Goal: Task Accomplishment & Management: Use online tool/utility

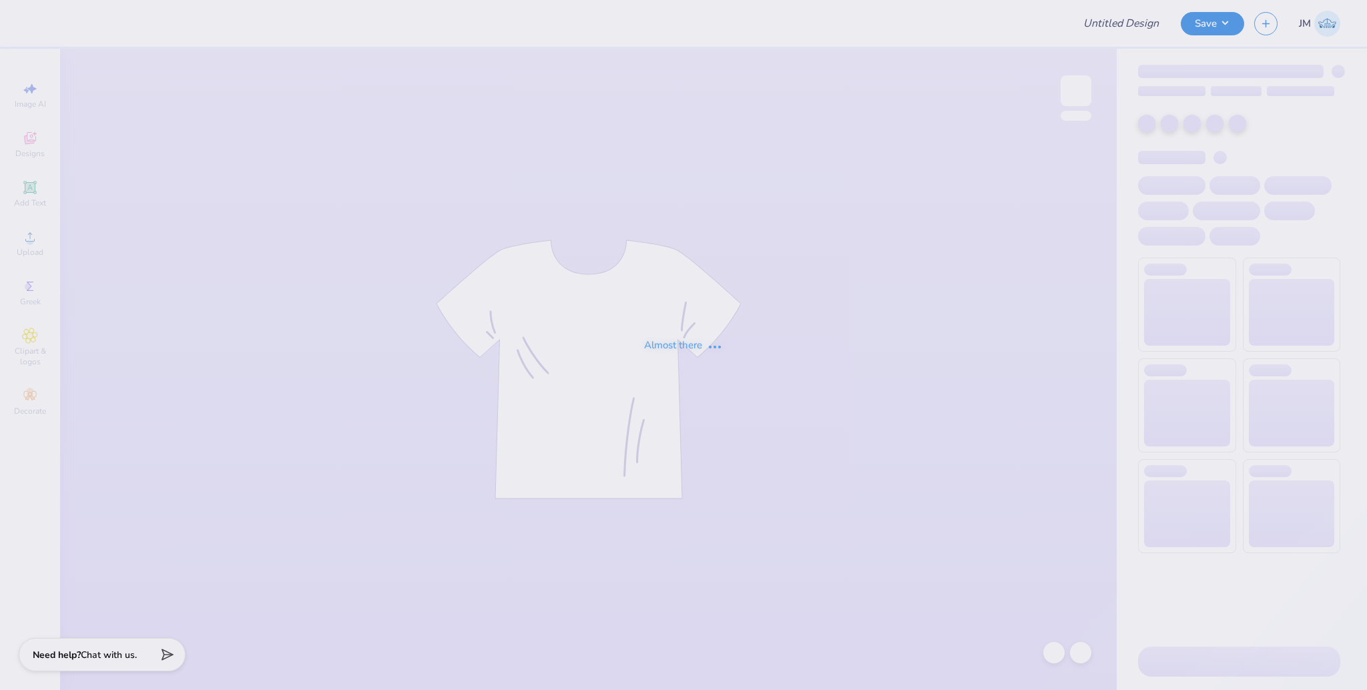
type input "Dphie bid day hoodie"
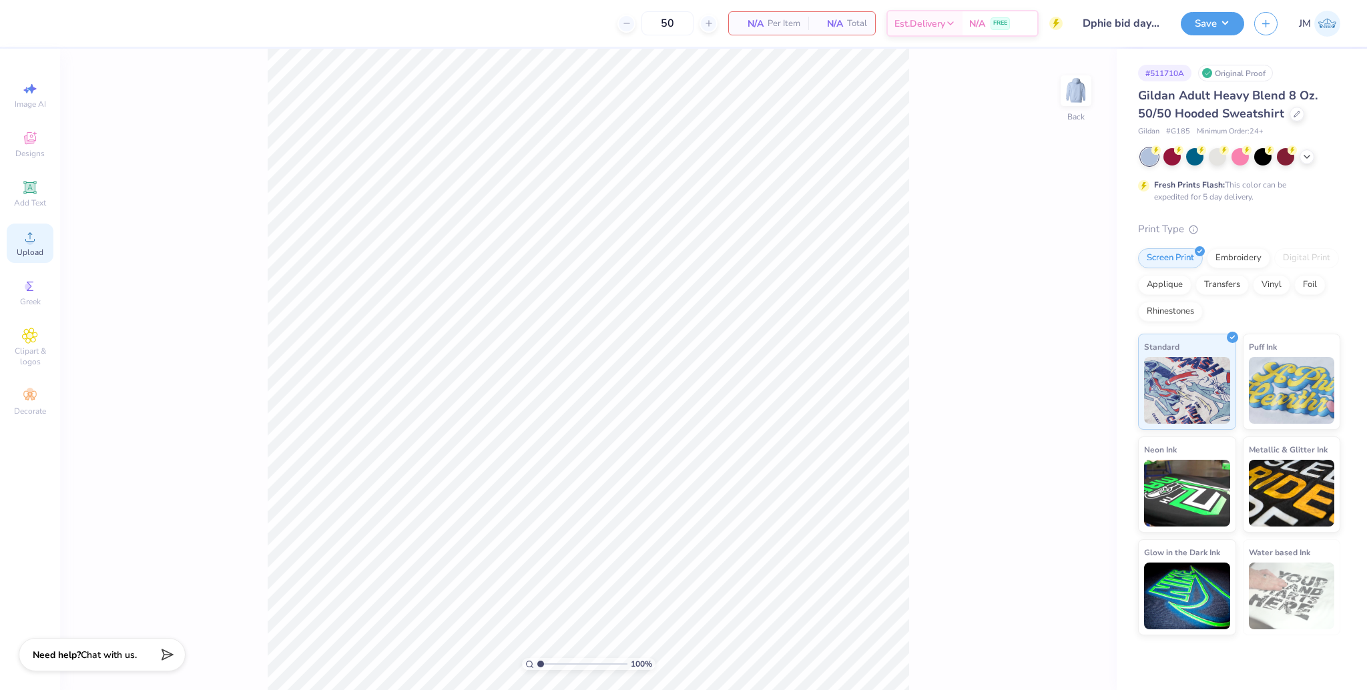
click at [35, 241] on icon at bounding box center [30, 237] width 16 height 16
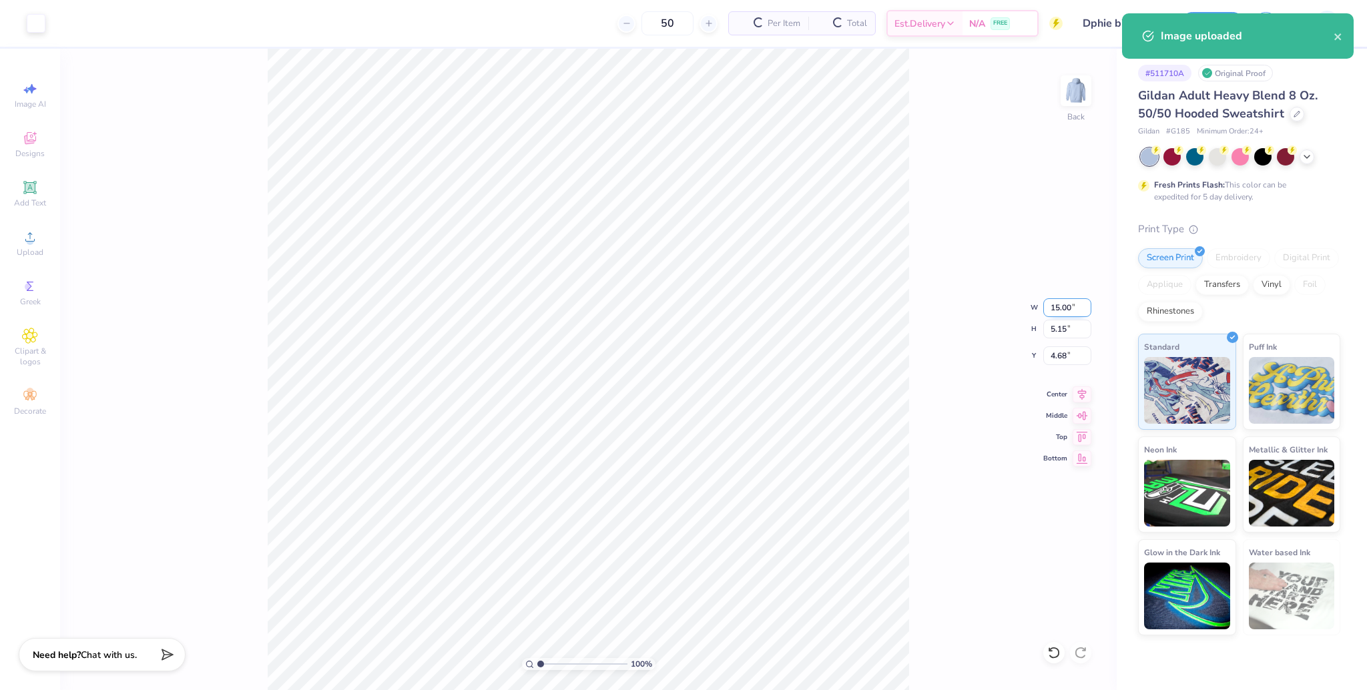
click at [1062, 307] on input "15.00" at bounding box center [1067, 307] width 48 height 19
type input "12.01"
type input "4.12"
click at [1053, 360] on input "5.19" at bounding box center [1067, 355] width 48 height 19
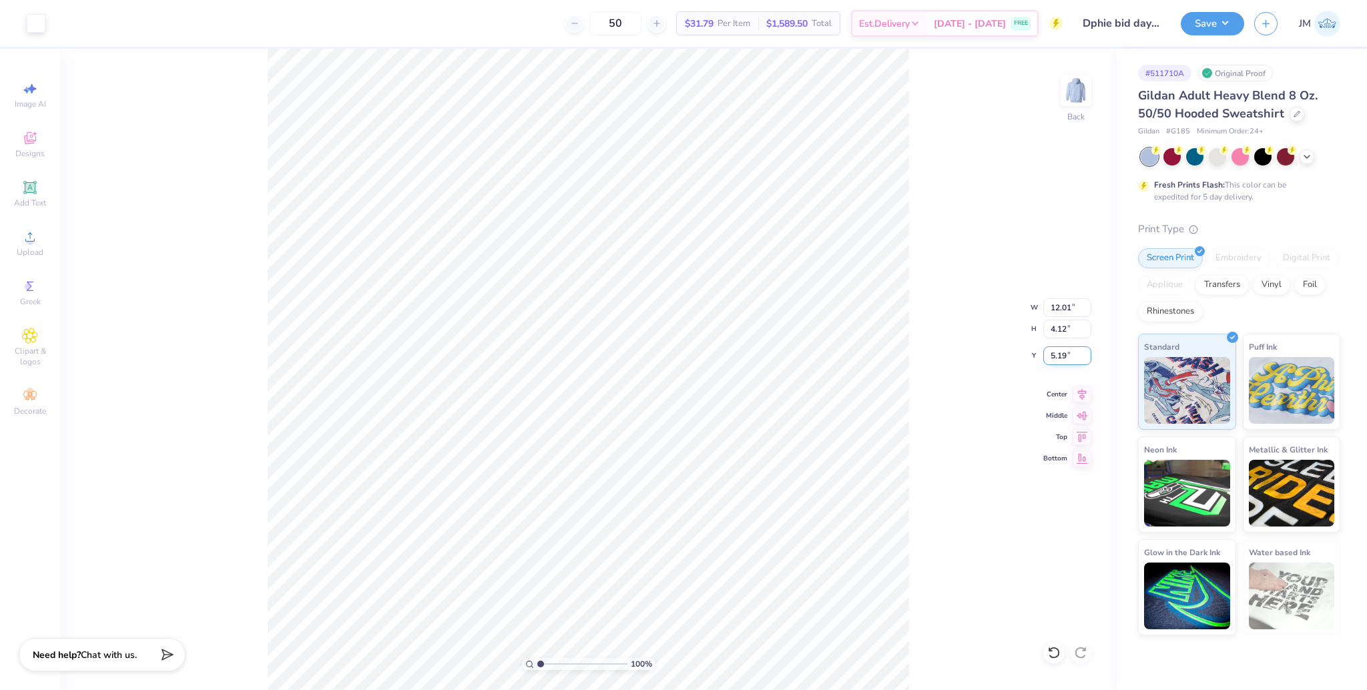
click at [1053, 360] on input "5.19" at bounding box center [1067, 355] width 48 height 19
type input "3.01"
click at [1068, 310] on input "12.01" at bounding box center [1067, 307] width 48 height 19
type input "12.00"
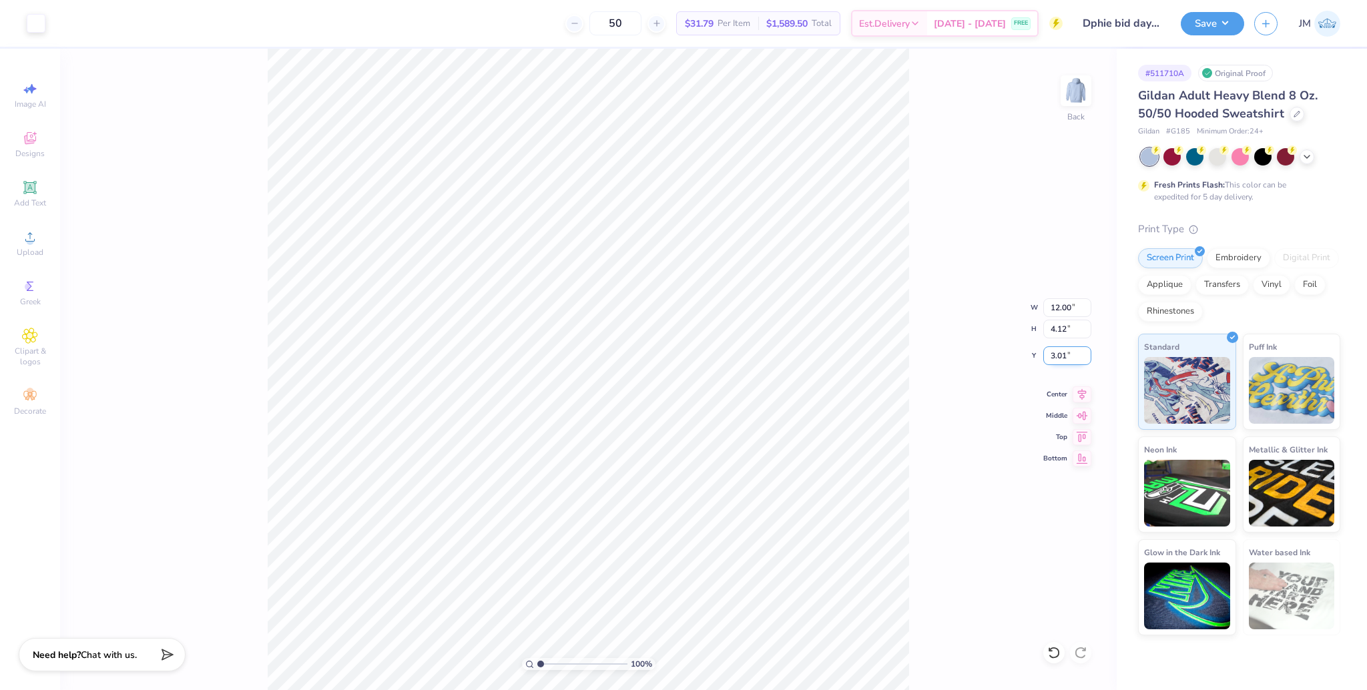
click at [1049, 353] on input "3.01" at bounding box center [1067, 355] width 48 height 19
type input "3.00"
click at [1076, 390] on icon at bounding box center [1081, 392] width 19 height 16
click at [1085, 87] on img at bounding box center [1075, 90] width 53 height 53
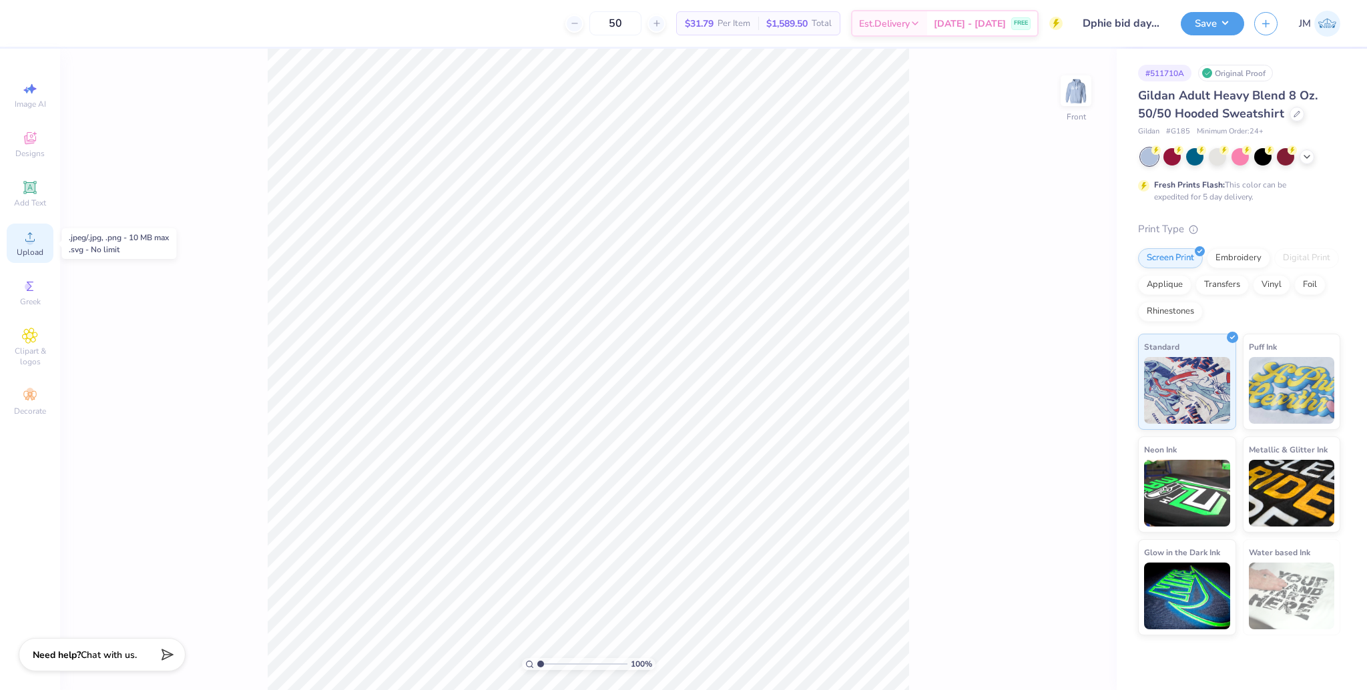
click at [43, 256] on span "Upload" at bounding box center [30, 252] width 27 height 11
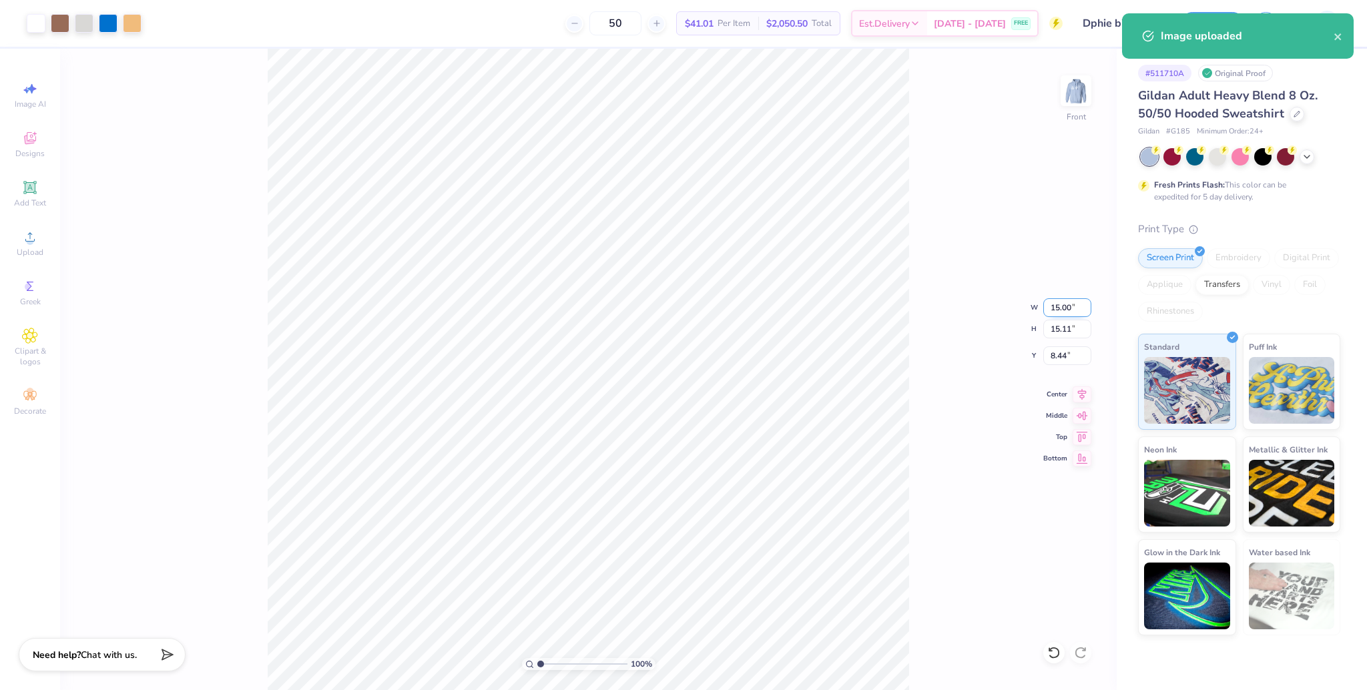
click at [1054, 308] on input "15.00" at bounding box center [1067, 307] width 48 height 19
type input "12.00"
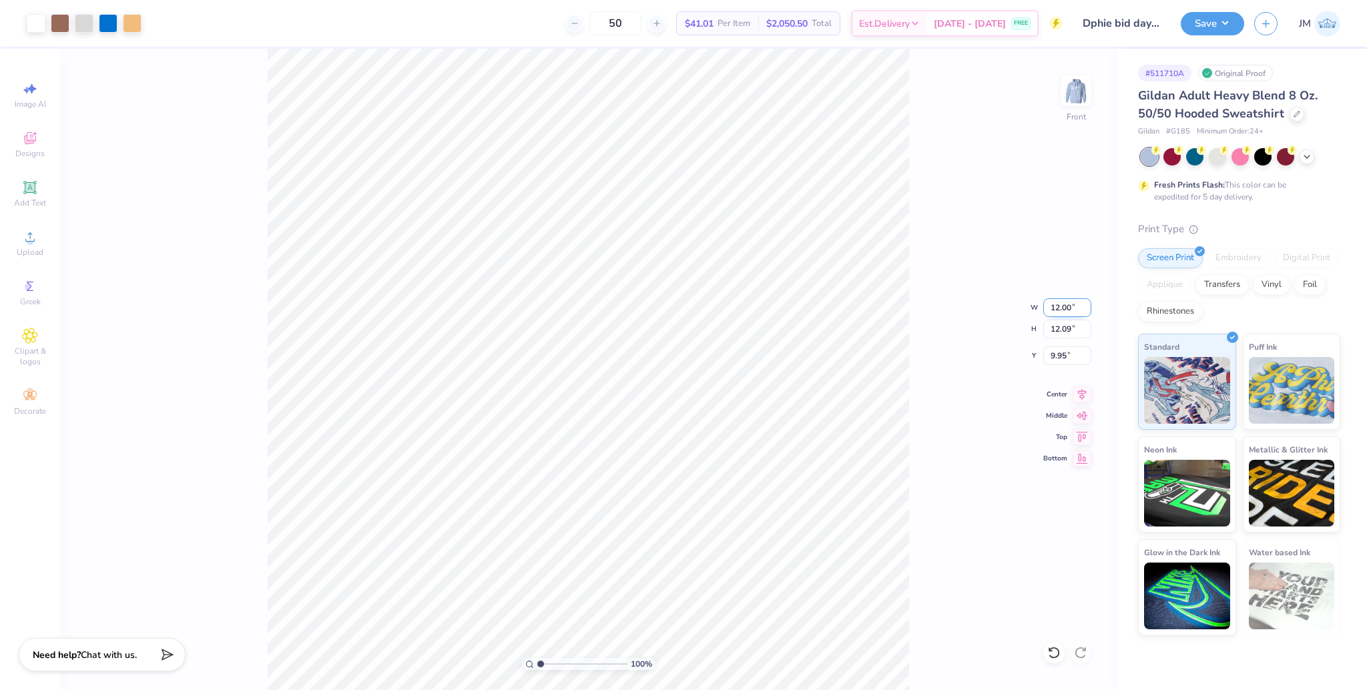
type input "12.09"
click at [1055, 361] on input "9.95" at bounding box center [1067, 355] width 48 height 19
type input "6.00"
click at [1074, 99] on img at bounding box center [1075, 90] width 53 height 53
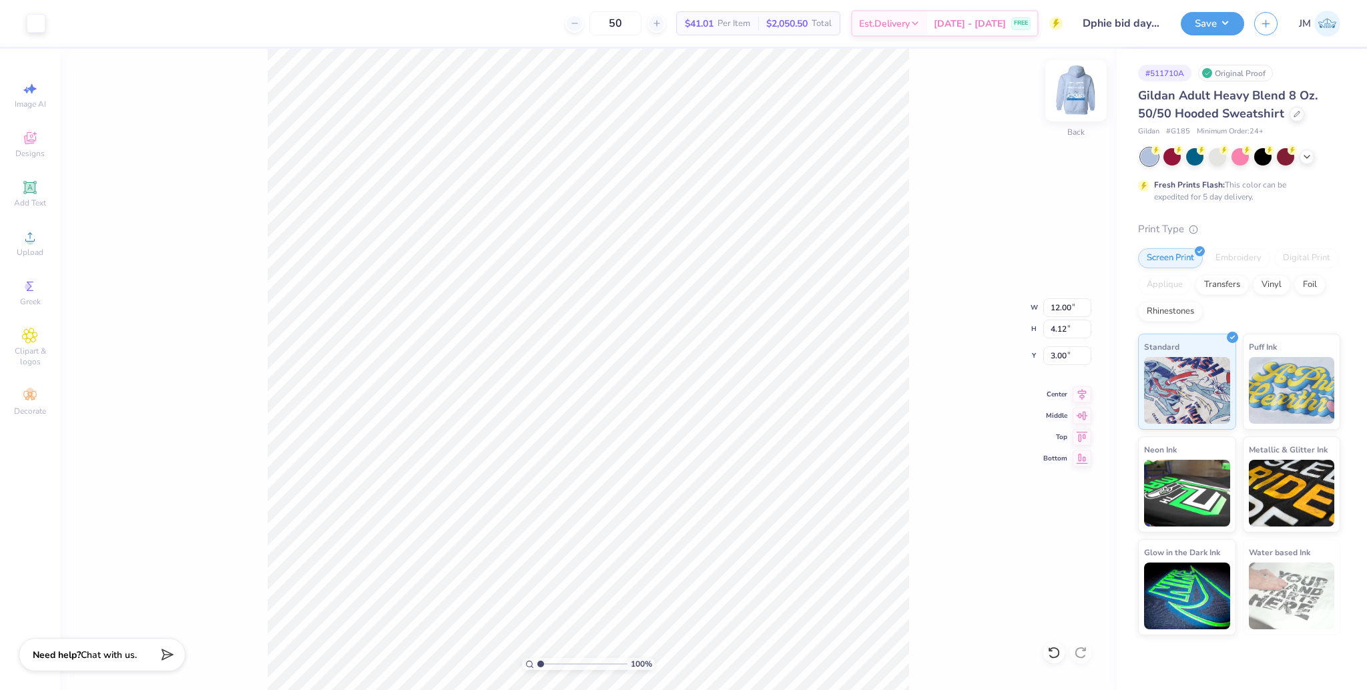
click at [1075, 105] on img at bounding box center [1075, 90] width 53 height 53
click at [1205, 29] on button "Save" at bounding box center [1212, 21] width 63 height 23
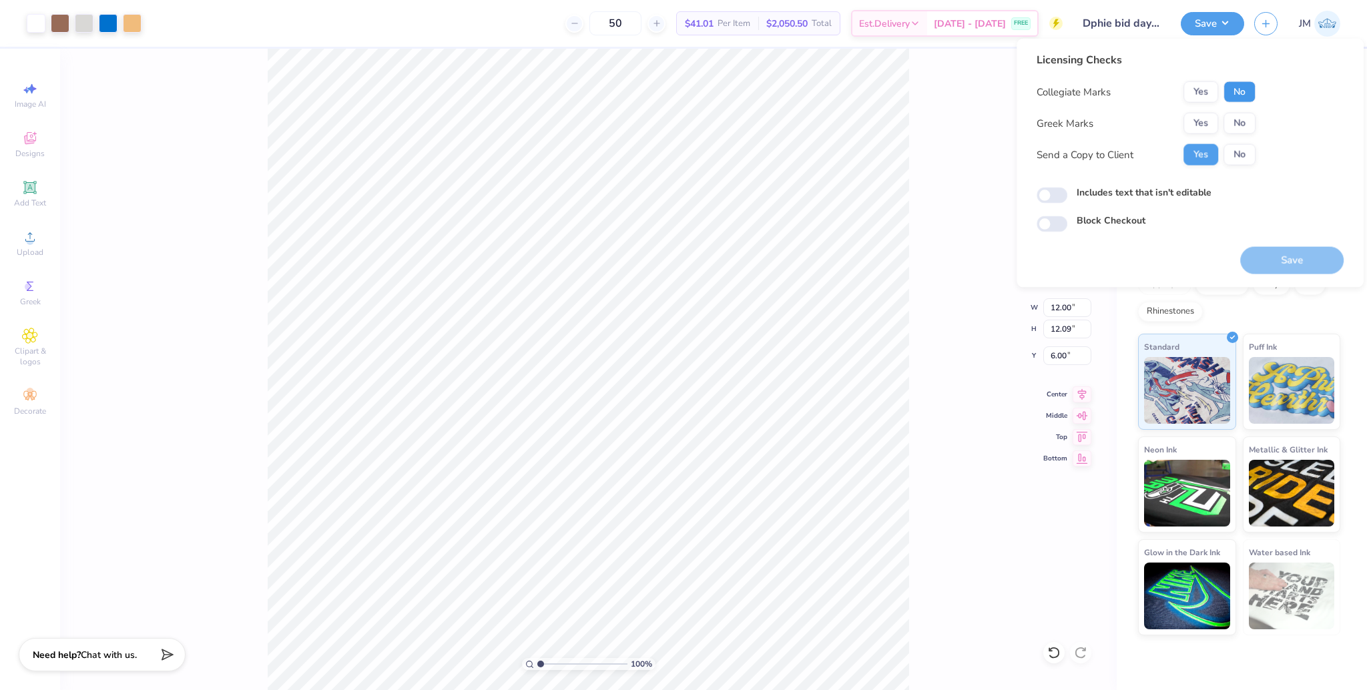
click at [1244, 95] on button "No" at bounding box center [1239, 91] width 32 height 21
click at [1200, 127] on button "Yes" at bounding box center [1200, 123] width 35 height 21
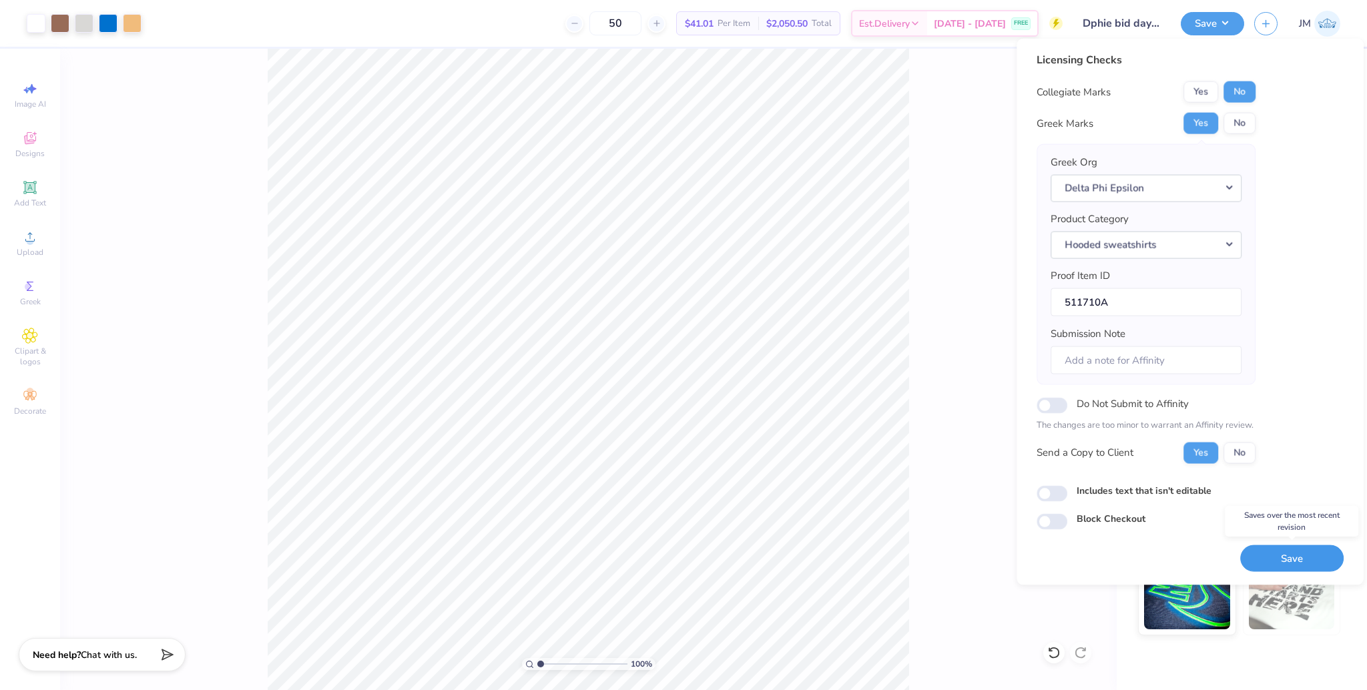
click at [1297, 551] on button "Save" at bounding box center [1291, 558] width 103 height 27
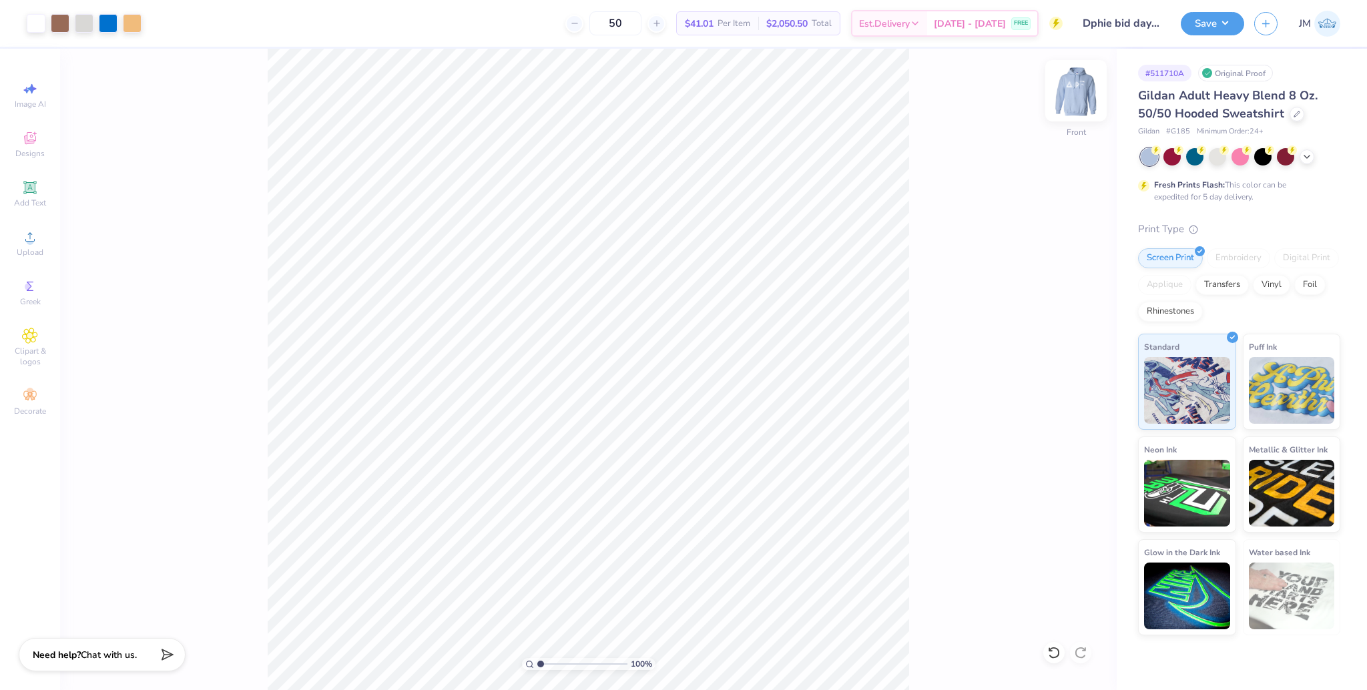
click at [1086, 96] on img at bounding box center [1075, 90] width 53 height 53
click at [1075, 91] on img at bounding box center [1075, 90] width 53 height 53
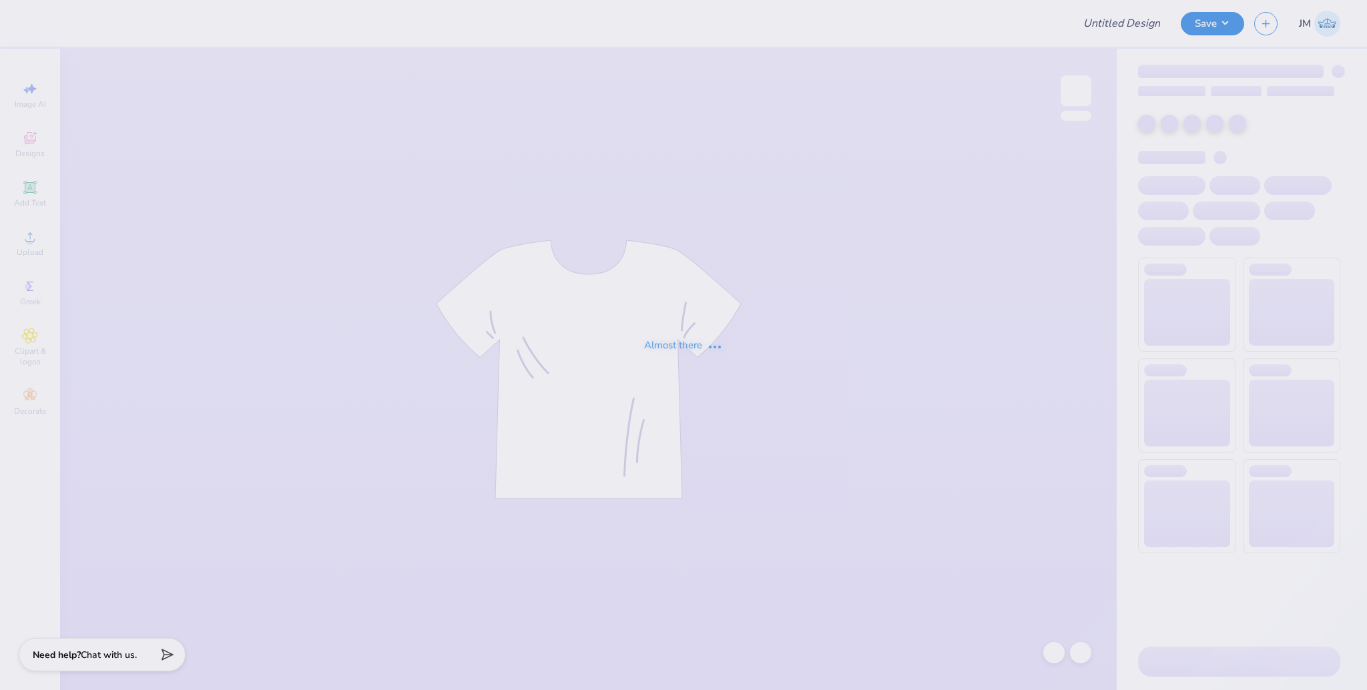
type input "FALL"
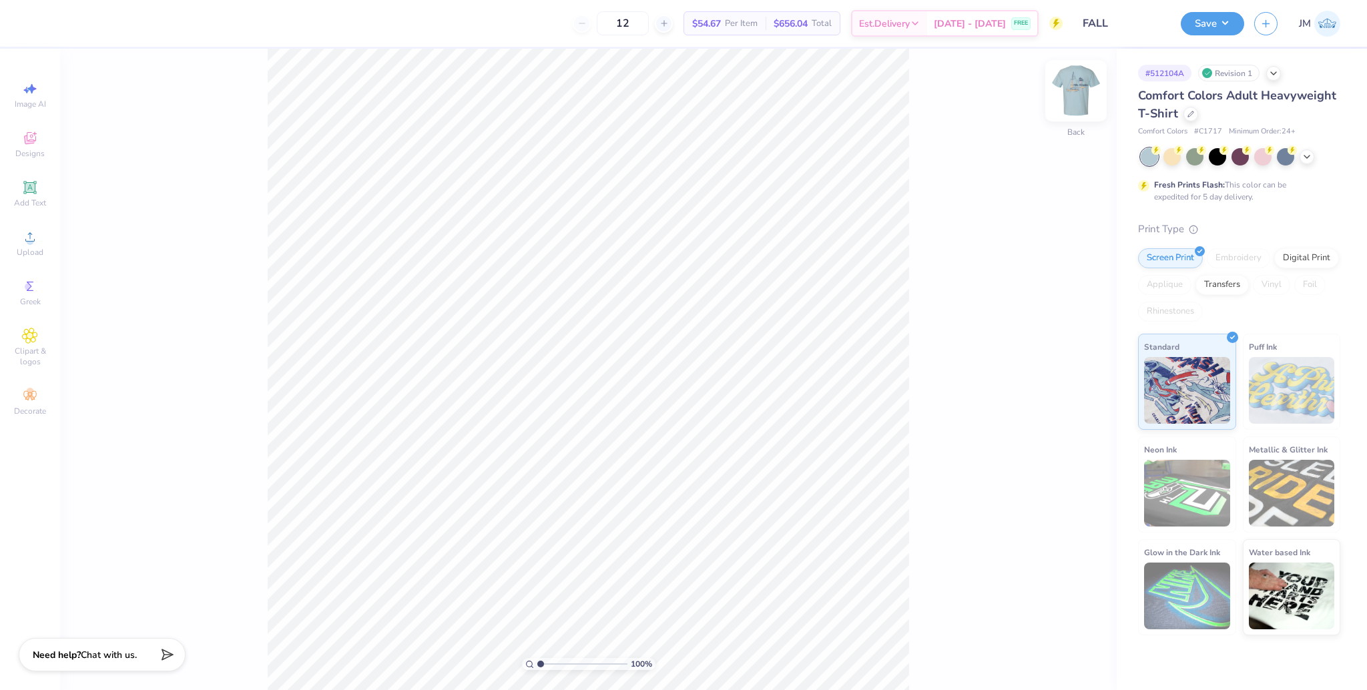
click at [1094, 99] on img at bounding box center [1075, 90] width 53 height 53
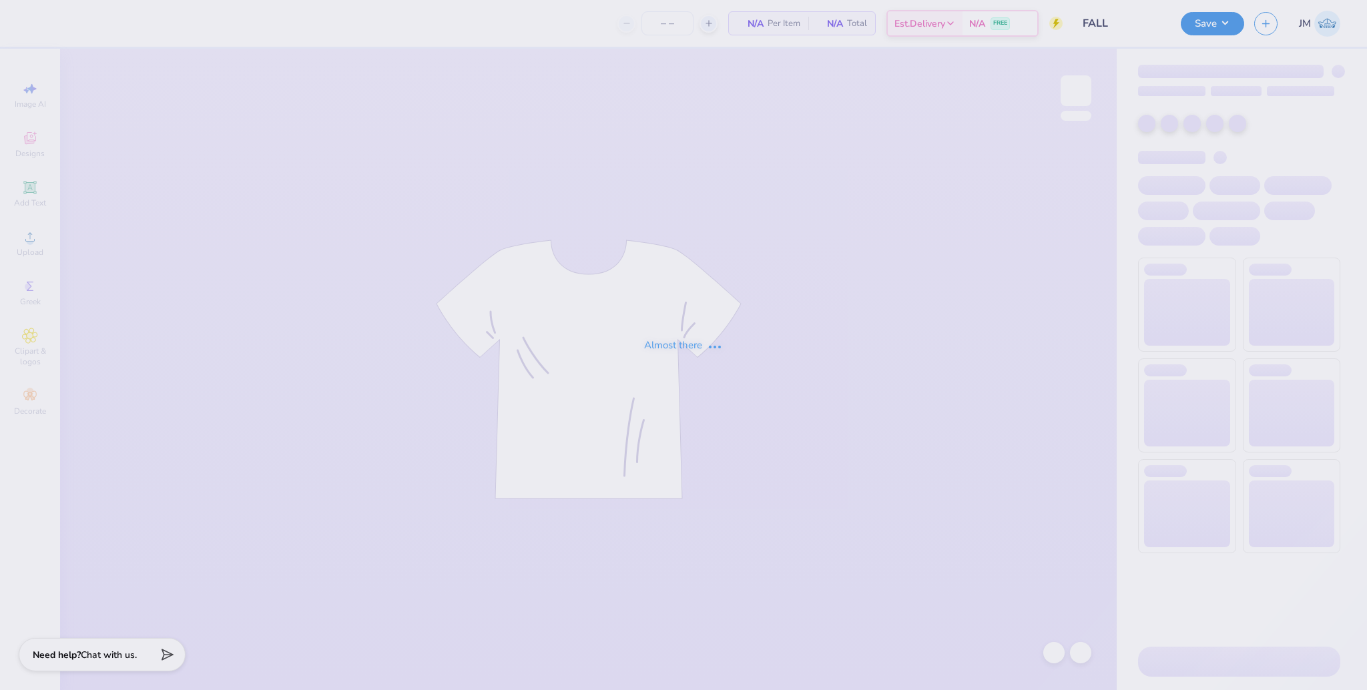
type input "12"
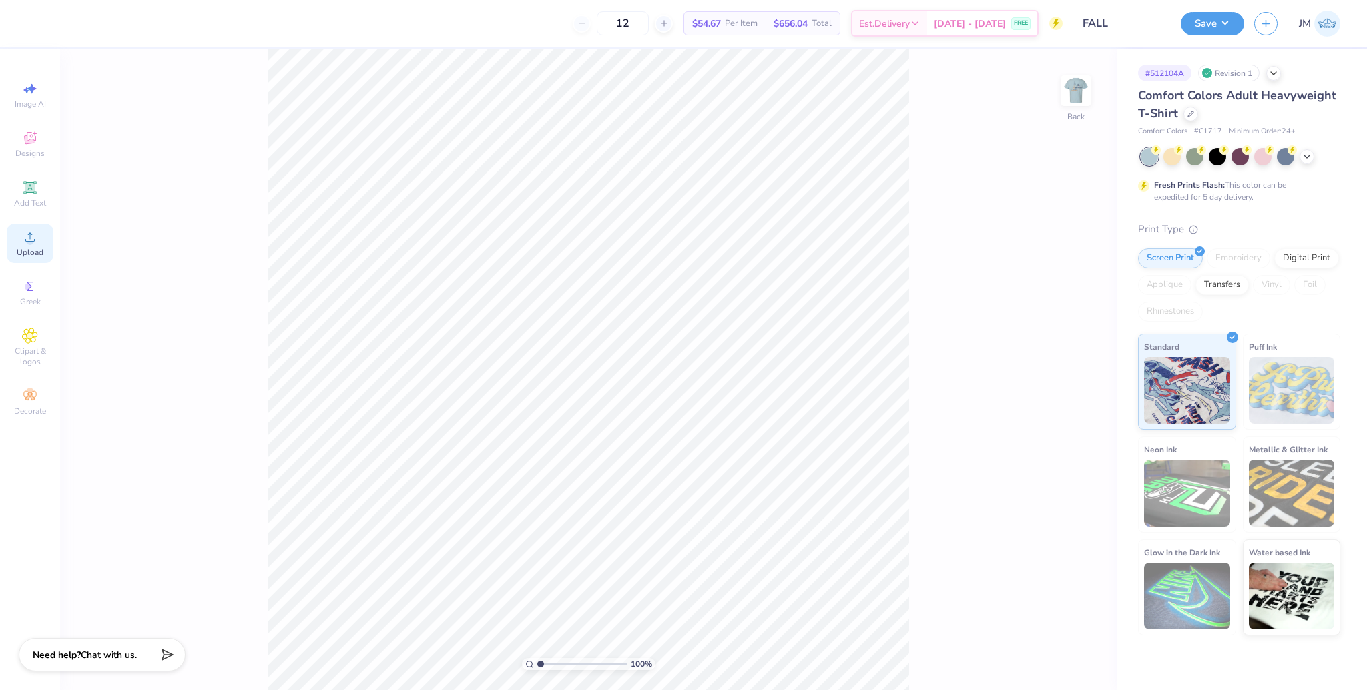
click at [19, 249] on span "Upload" at bounding box center [30, 252] width 27 height 11
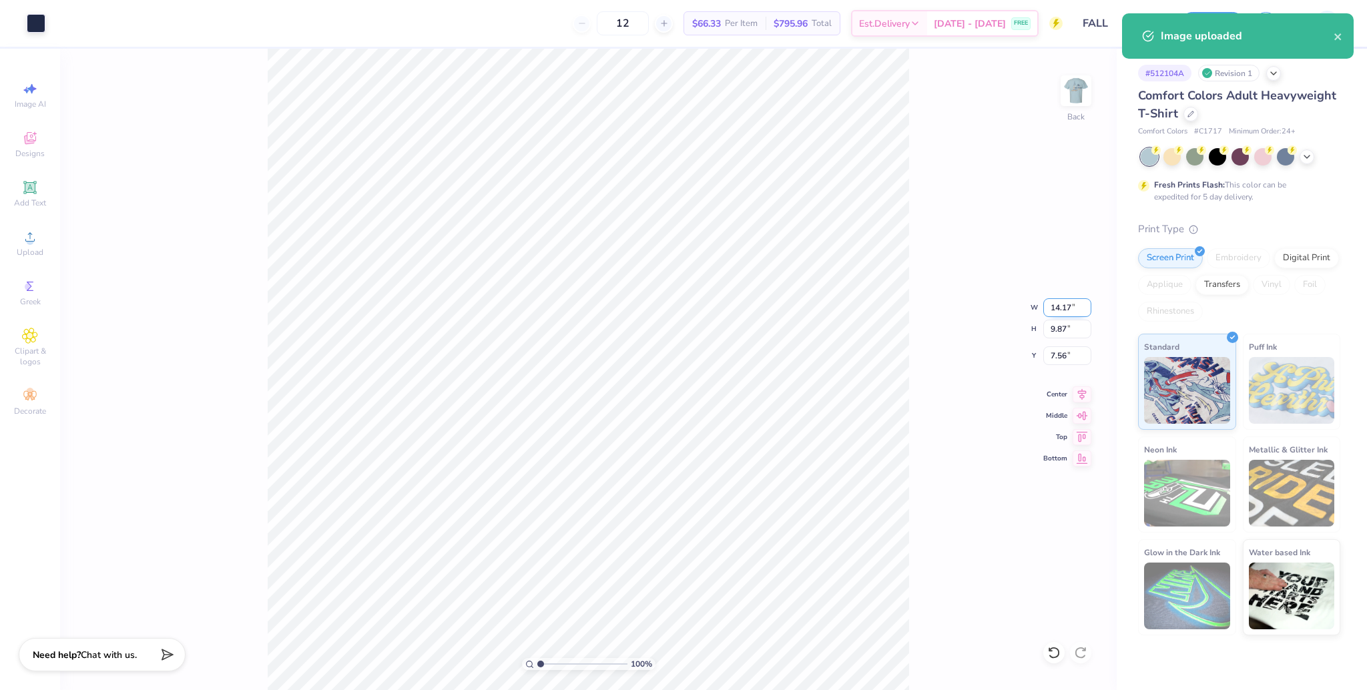
click at [1056, 310] on input "14.17" at bounding box center [1067, 307] width 48 height 19
type input "3.50"
type input "2.44"
type input "11.28"
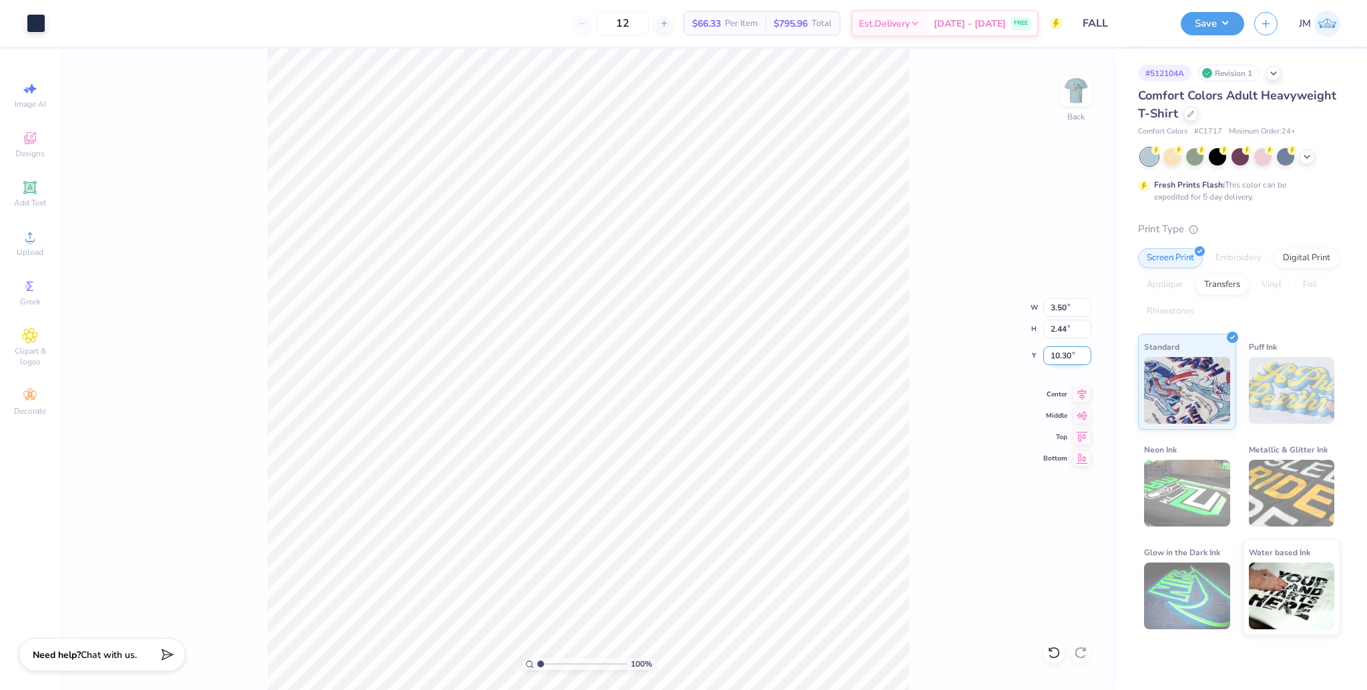
click at [1068, 350] on input "10.30" at bounding box center [1067, 355] width 48 height 19
type input "3.00"
click at [1091, 83] on img at bounding box center [1075, 90] width 53 height 53
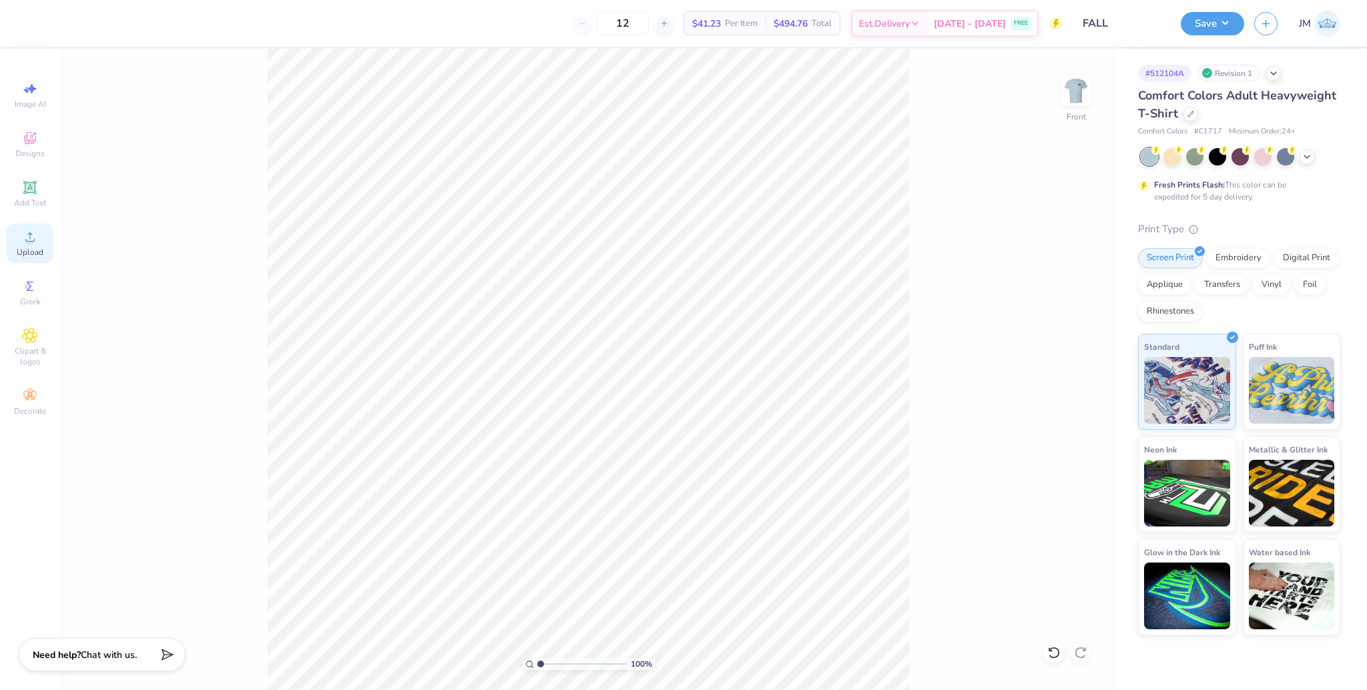
click at [29, 252] on span "Upload" at bounding box center [30, 252] width 27 height 11
type input "10.43"
type input "8.97"
type input "6.81"
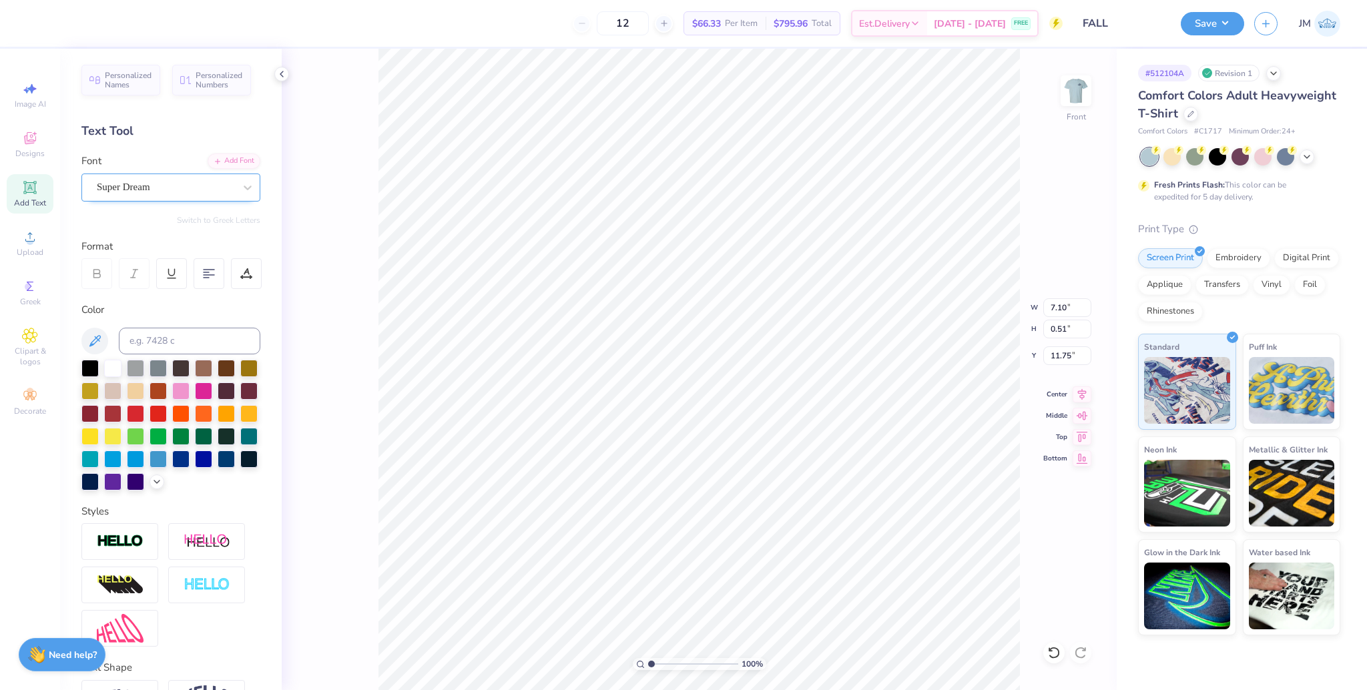
click at [129, 185] on div "Super Dream" at bounding box center [165, 187] width 140 height 21
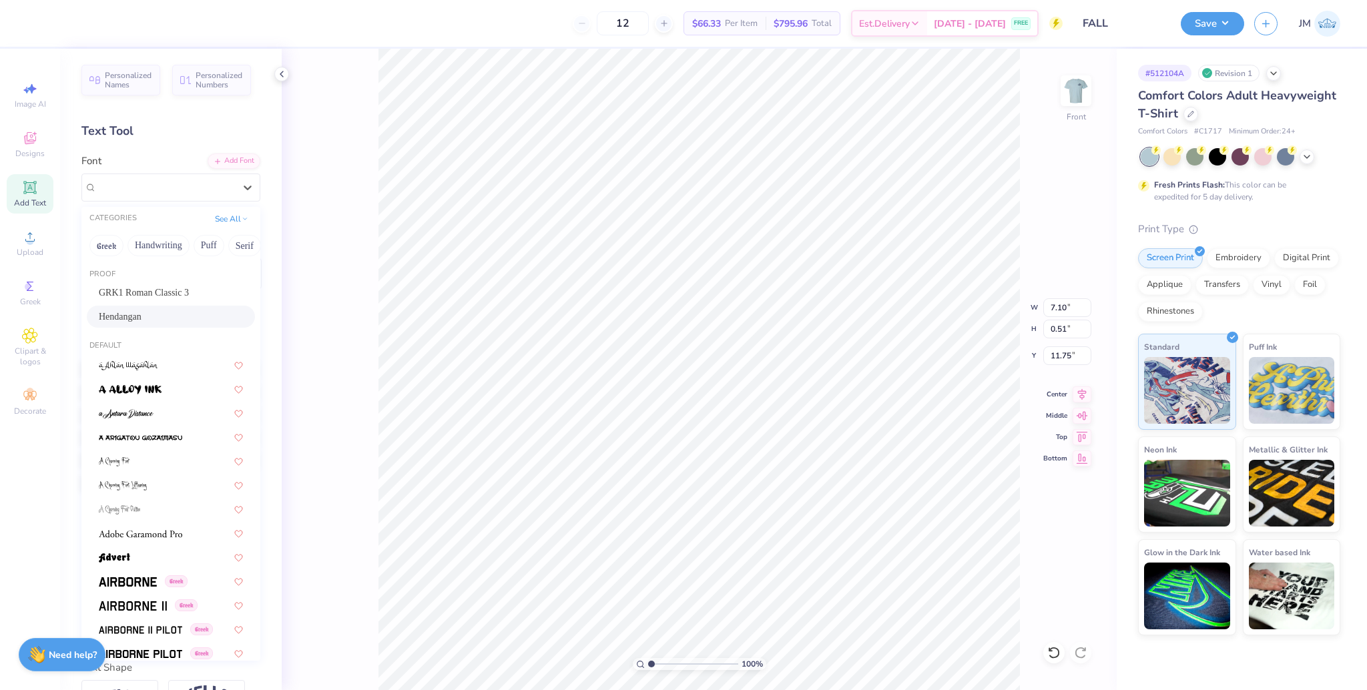
click at [141, 313] on span "Hendangan" at bounding box center [120, 317] width 43 height 14
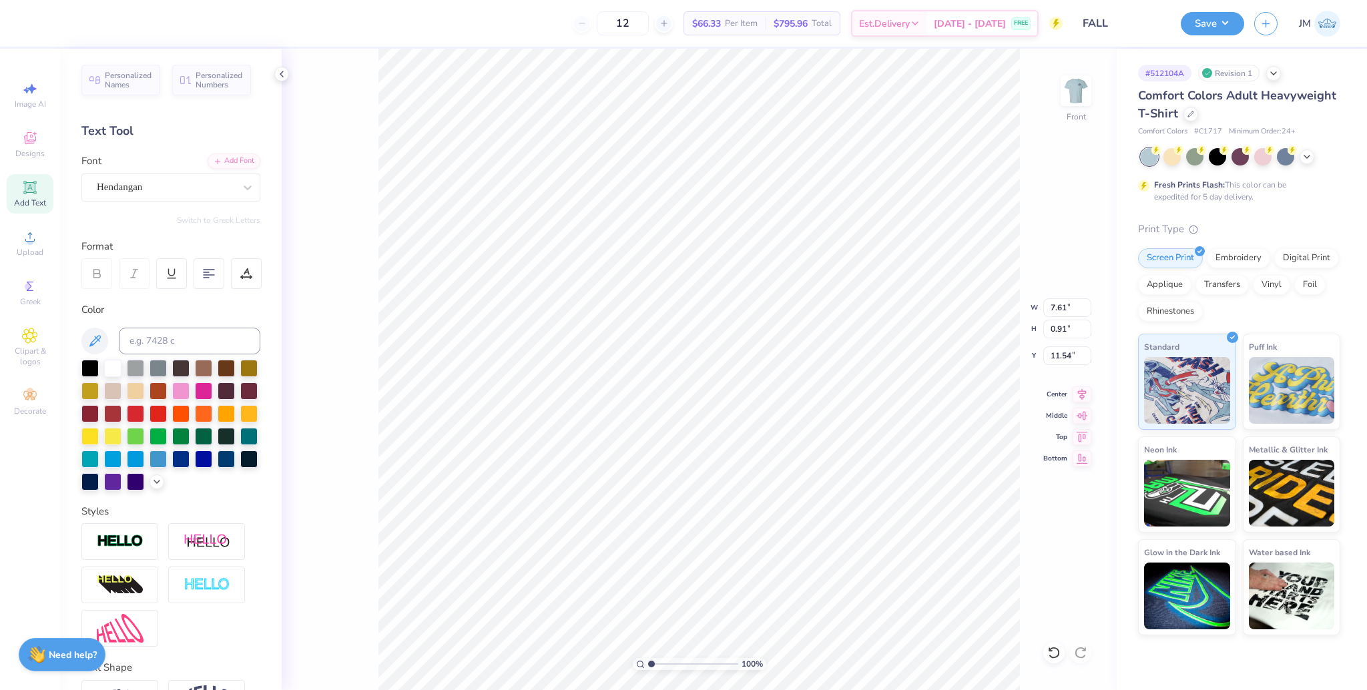
type input "7.61"
type input "0.91"
type input "11.54"
type input "3.34"
click at [671, 661] on input "range" at bounding box center [693, 664] width 90 height 12
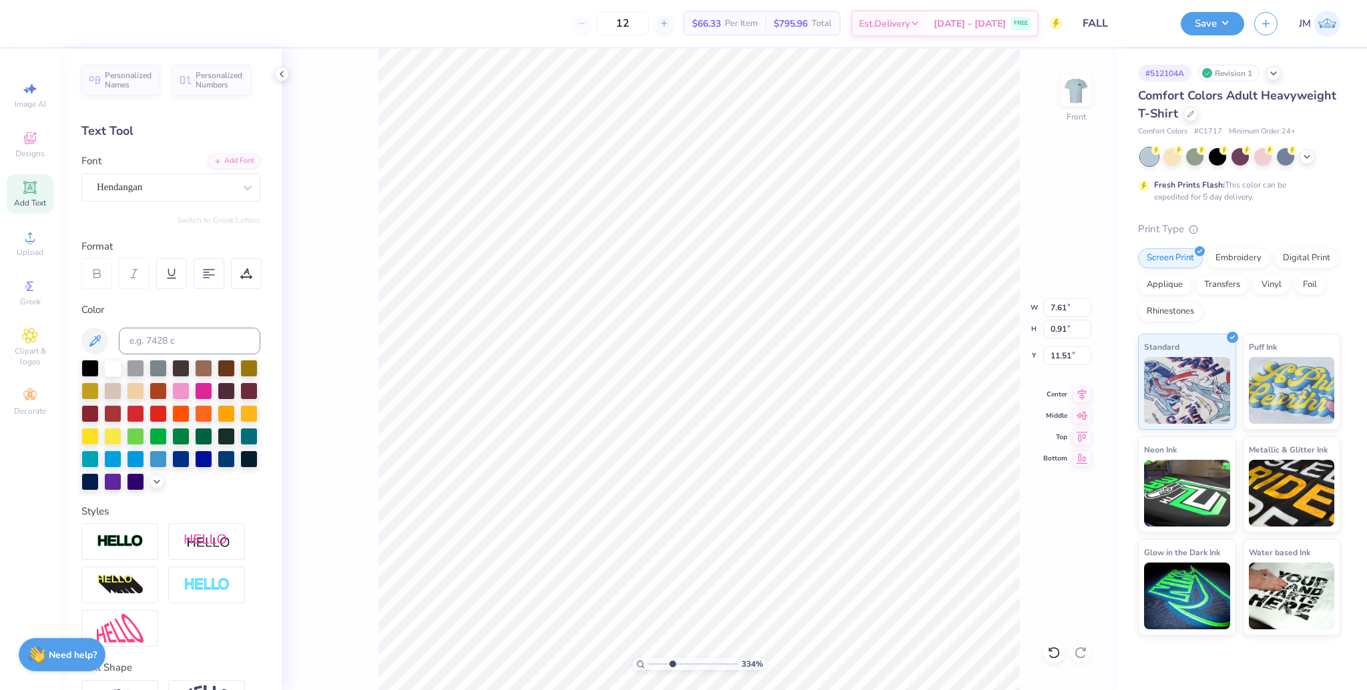
type input "11.51"
type input "9.37"
type input "8.97"
type input "6.81"
drag, startPoint x: 673, startPoint y: 668, endPoint x: 607, endPoint y: 654, distance: 67.5
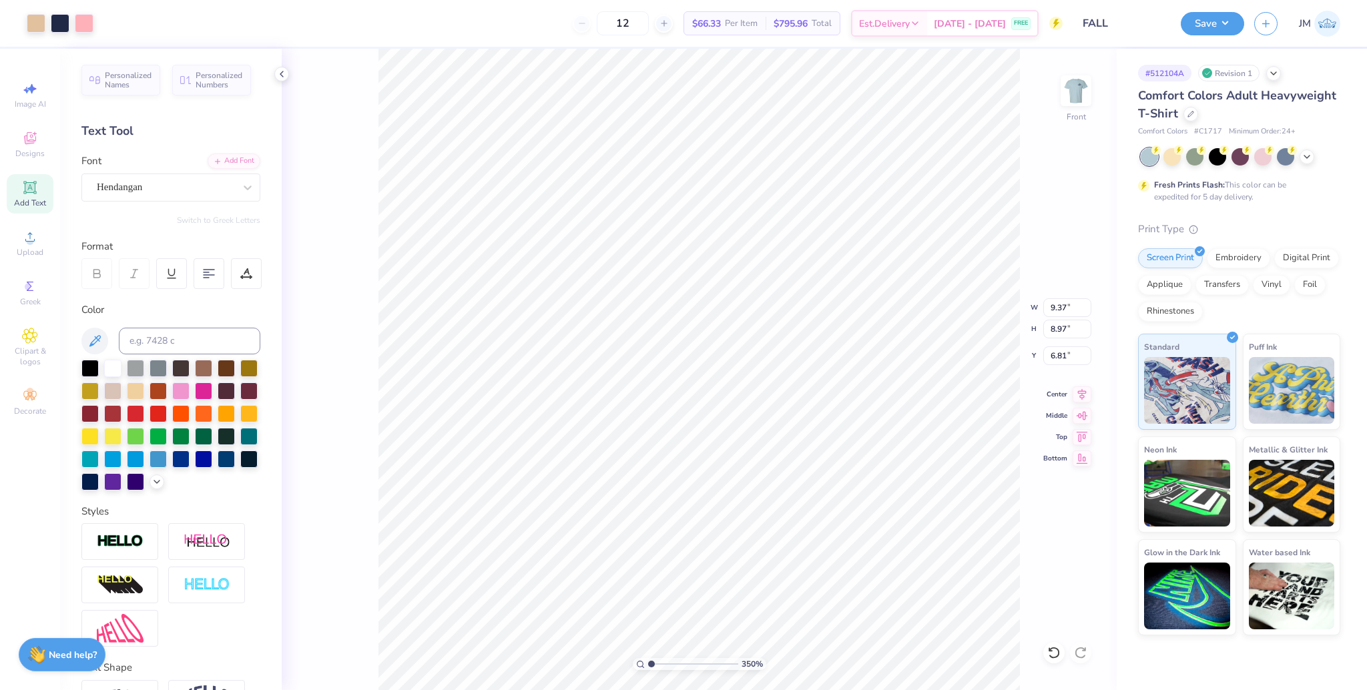
type input "1"
click at [648, 658] on input "range" at bounding box center [693, 664] width 90 height 12
click at [761, 519] on li "Group" at bounding box center [761, 525] width 105 height 26
type input "6.50"
click at [1058, 314] on input "10.84" at bounding box center [1067, 307] width 48 height 19
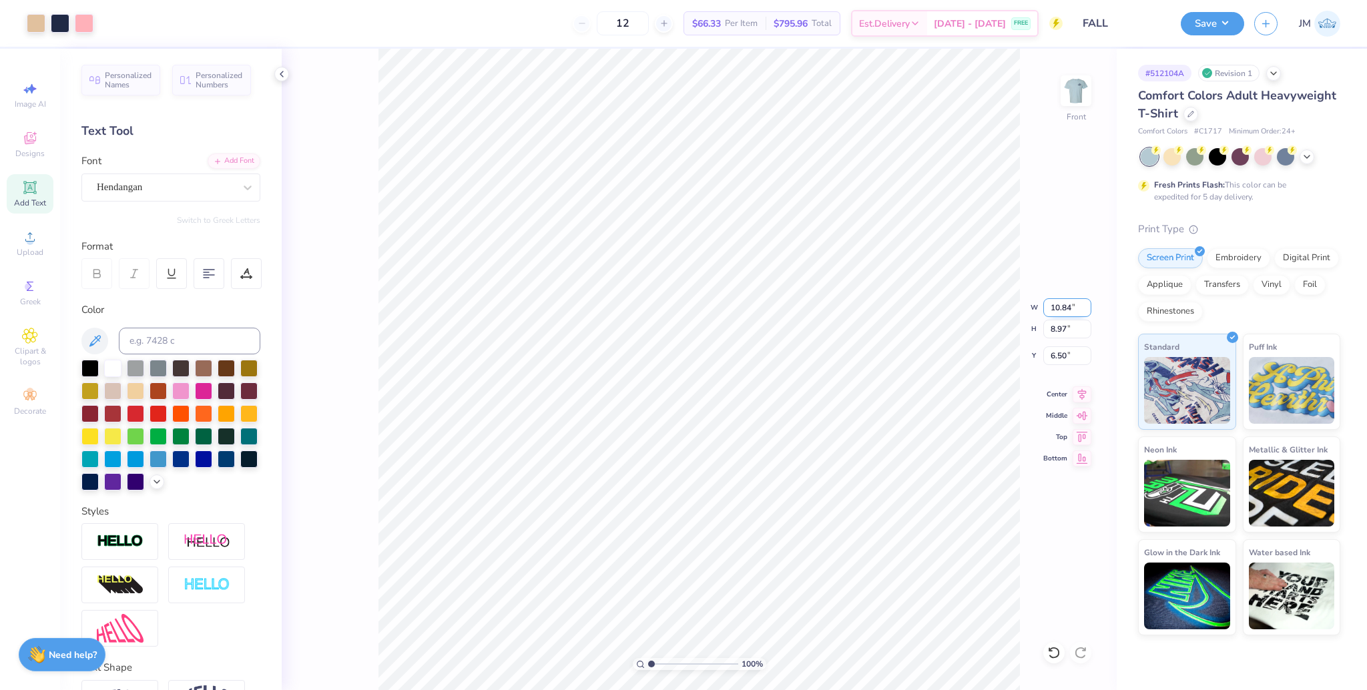
click at [1058, 314] on input "10.84" at bounding box center [1067, 307] width 48 height 19
type input "12.50"
type input "10.35"
click at [1052, 352] on input "5.81" at bounding box center [1067, 355] width 48 height 19
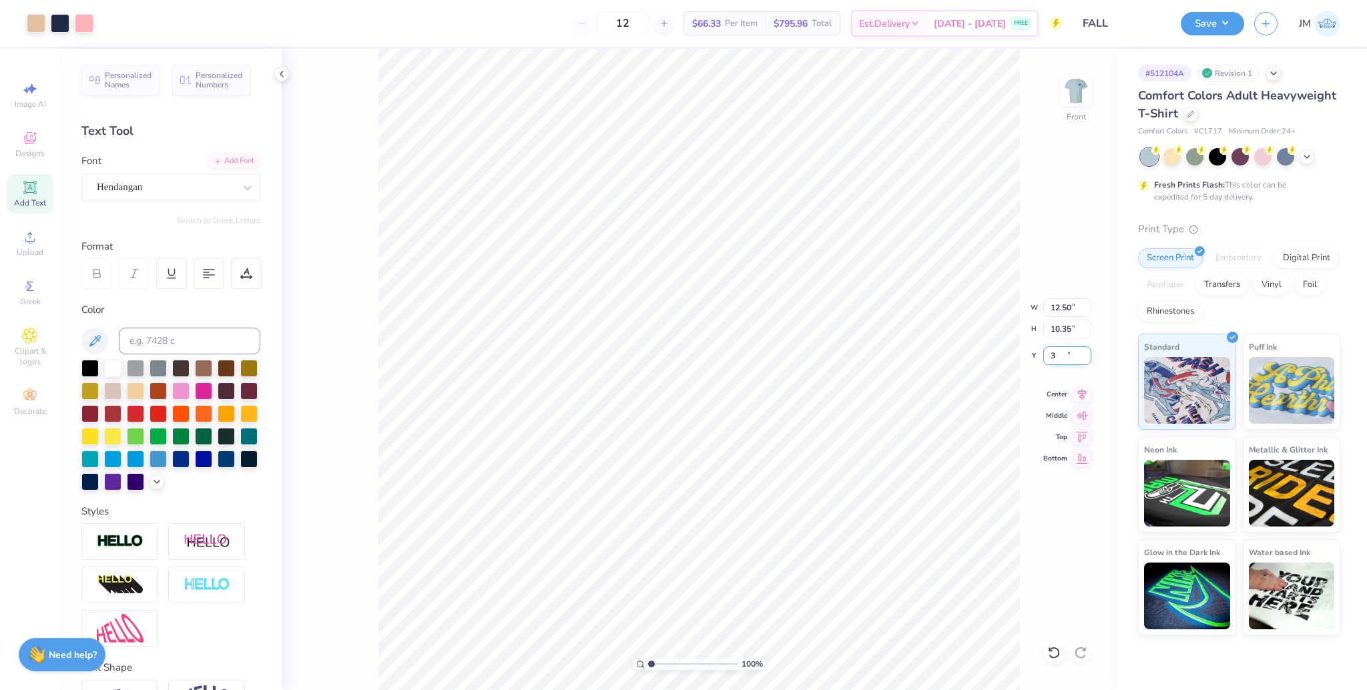
type input "3.00"
click at [1075, 396] on icon at bounding box center [1081, 392] width 19 height 16
click at [1065, 83] on img at bounding box center [1075, 90] width 53 height 53
click at [1215, 13] on button "Save" at bounding box center [1212, 21] width 63 height 23
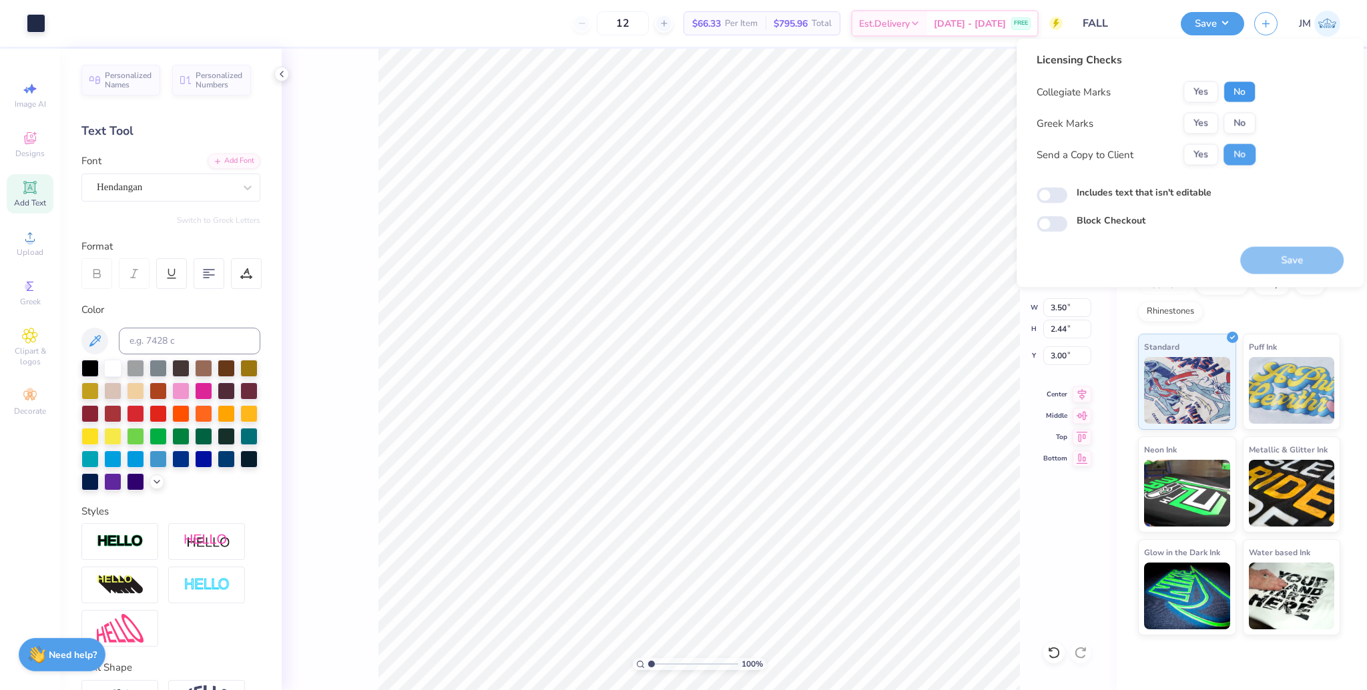
click at [1230, 87] on button "No" at bounding box center [1239, 91] width 32 height 21
click at [1201, 121] on button "Yes" at bounding box center [1200, 123] width 35 height 21
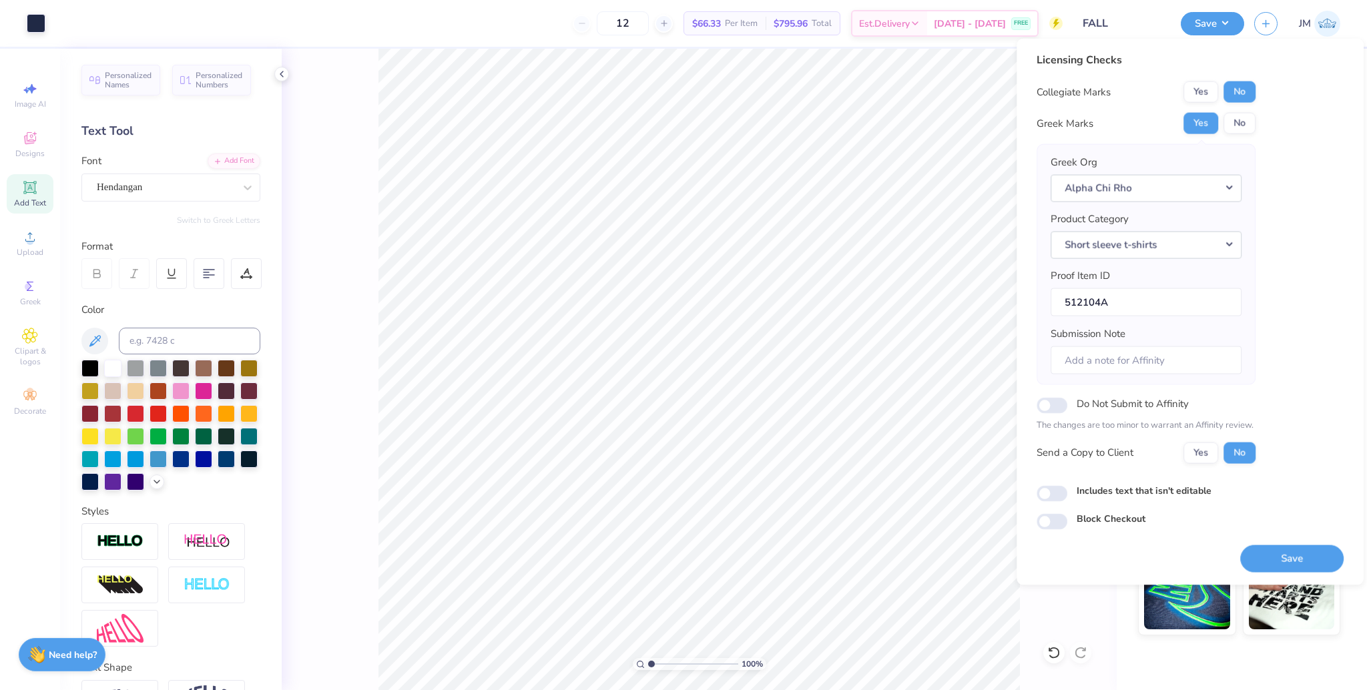
click at [1197, 79] on div "Licensing Checks Collegiate Marks Yes No Greek Marks Yes No Greek Org Alpha Chi…" at bounding box center [1145, 263] width 219 height 422
click at [1203, 91] on button "Yes" at bounding box center [1200, 91] width 35 height 21
click at [1223, 123] on button "No" at bounding box center [1239, 123] width 32 height 21
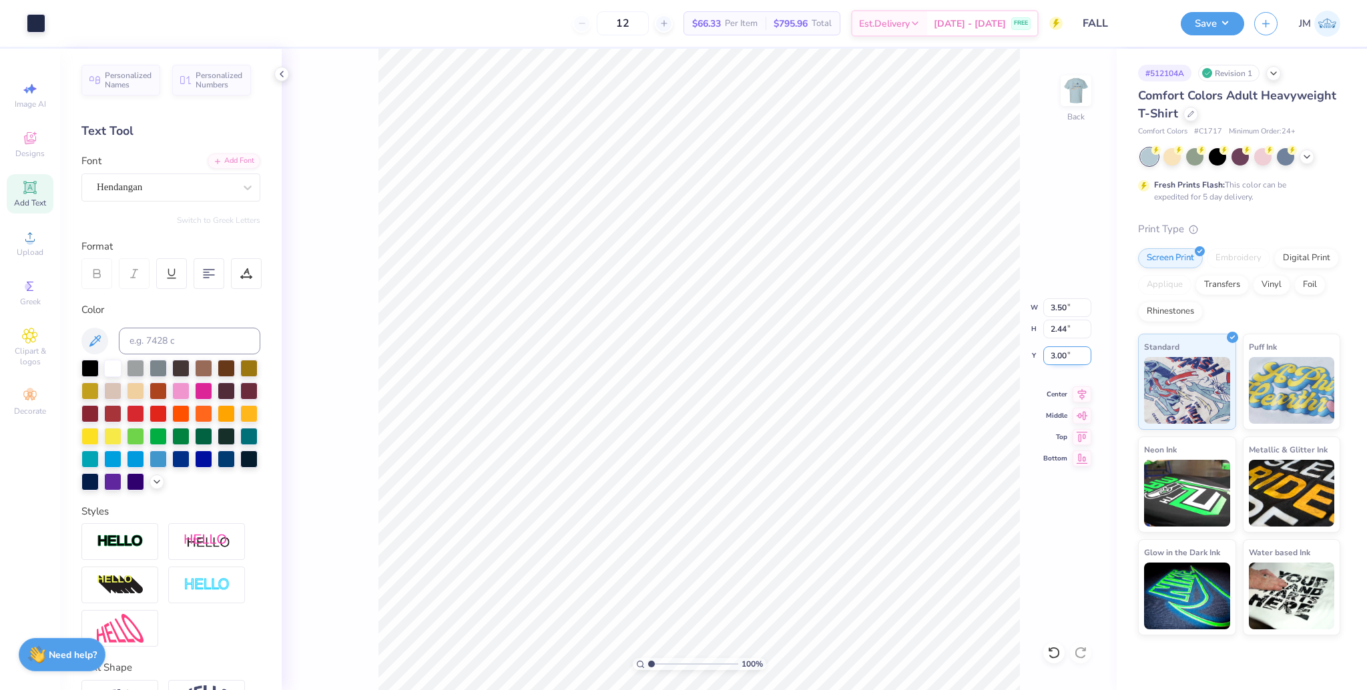
click at [1056, 358] on input "3.00" at bounding box center [1067, 355] width 48 height 19
click at [1056, 356] on input "3.00" at bounding box center [1067, 355] width 48 height 19
click at [1051, 361] on input "3.10" at bounding box center [1067, 355] width 48 height 19
type input "3.00"
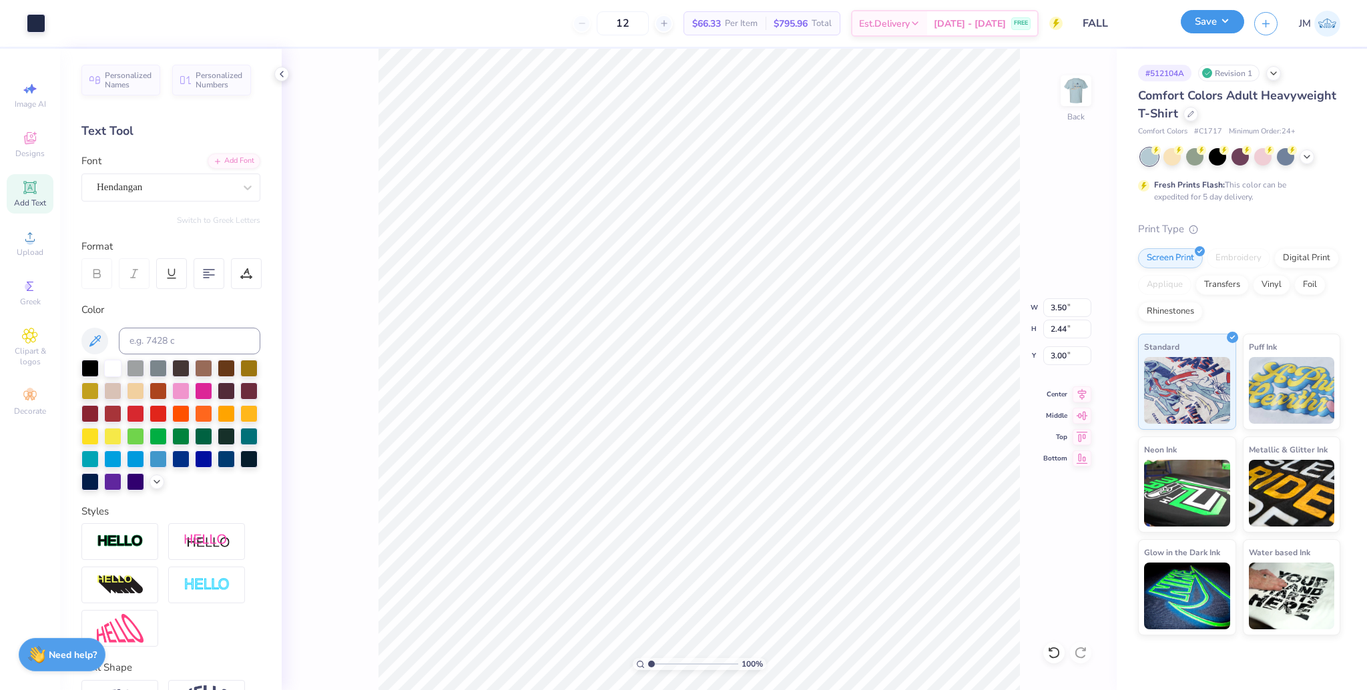
click at [1219, 31] on button "Save" at bounding box center [1212, 21] width 63 height 23
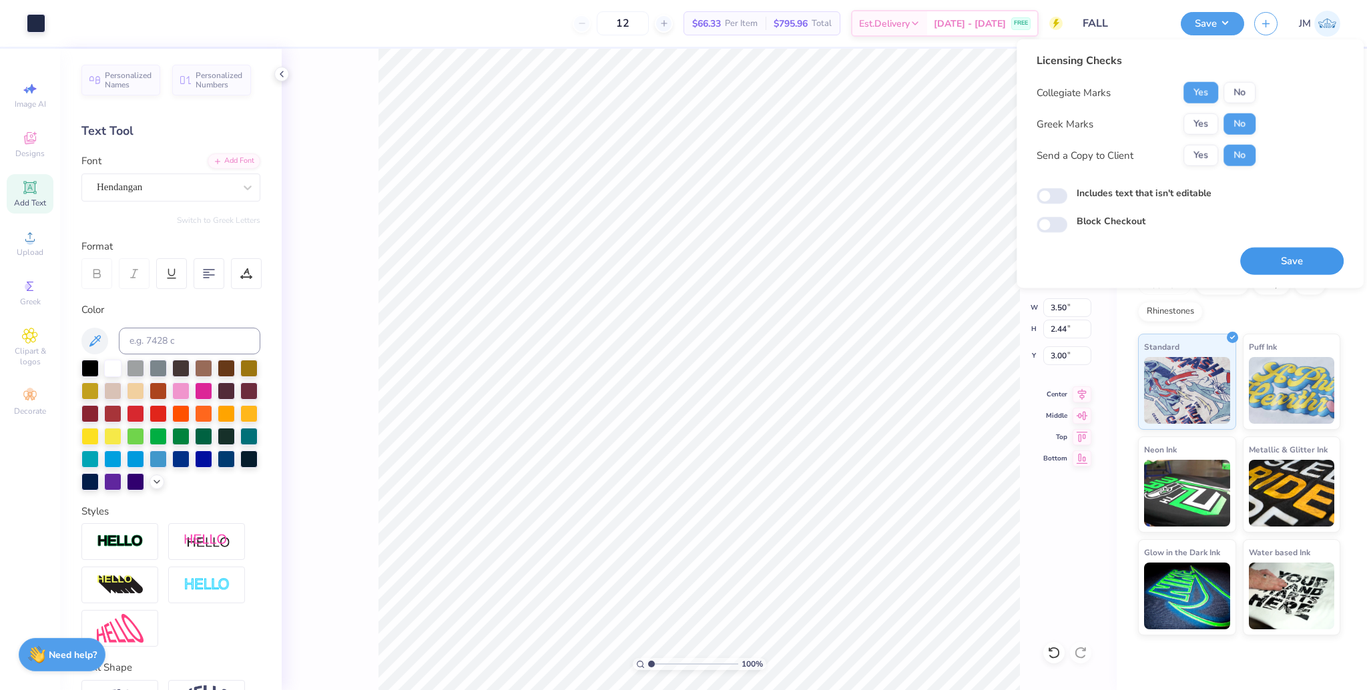
click at [1290, 268] on button "Save" at bounding box center [1291, 261] width 103 height 27
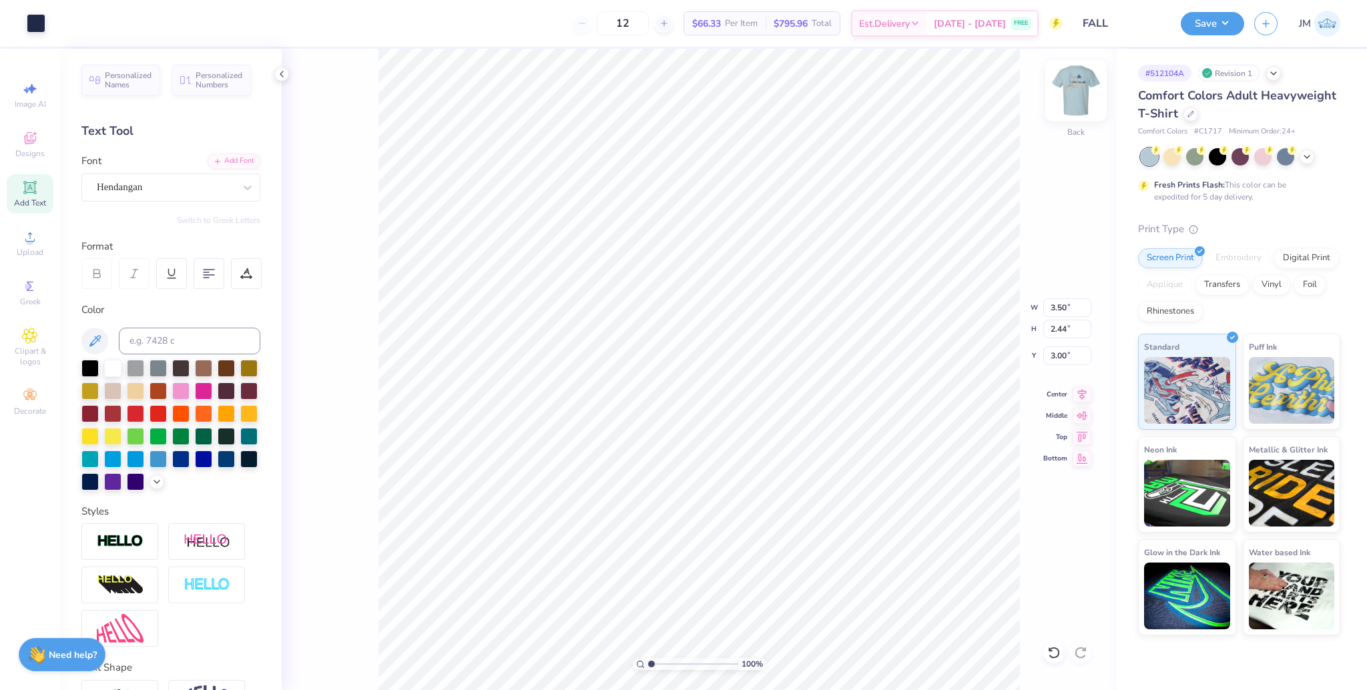
click at [1080, 98] on img at bounding box center [1075, 90] width 53 height 53
click at [1082, 394] on icon at bounding box center [1081, 392] width 19 height 16
drag, startPoint x: 653, startPoint y: 663, endPoint x: 678, endPoint y: 634, distance: 38.4
type input "4.06"
click at [678, 658] on input "range" at bounding box center [693, 664] width 90 height 12
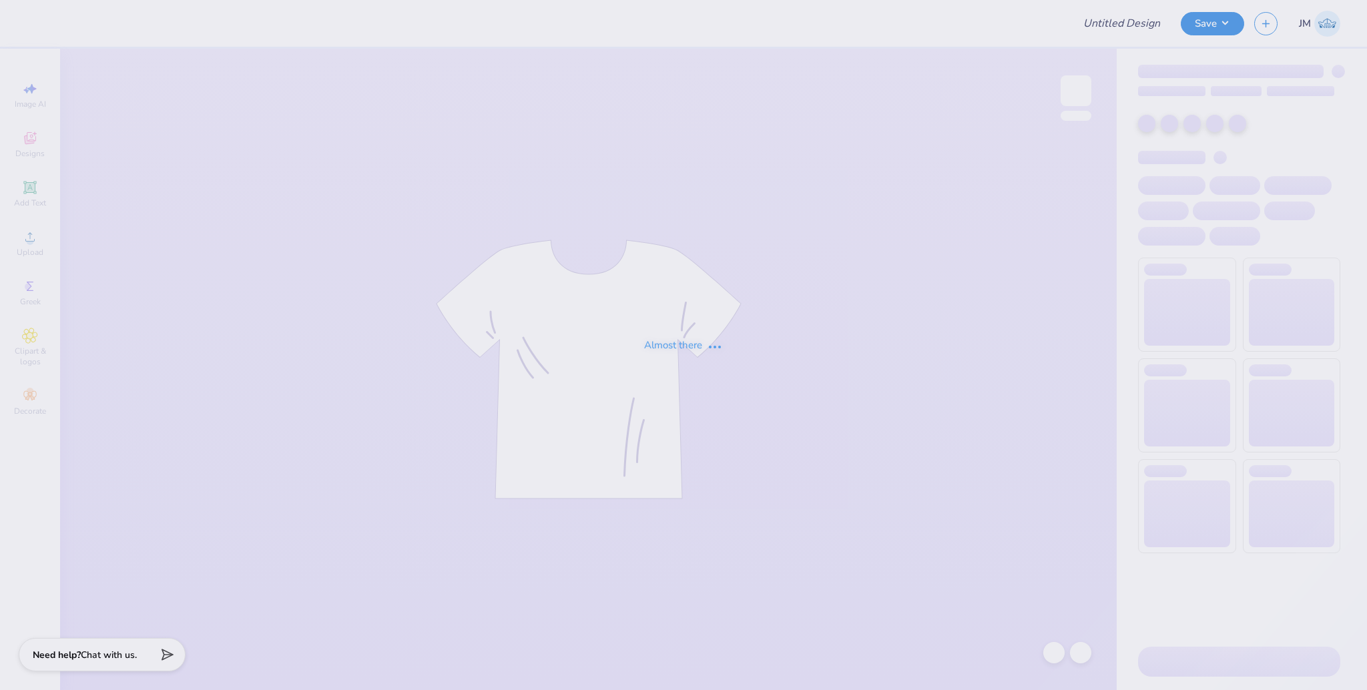
type input "FALL"
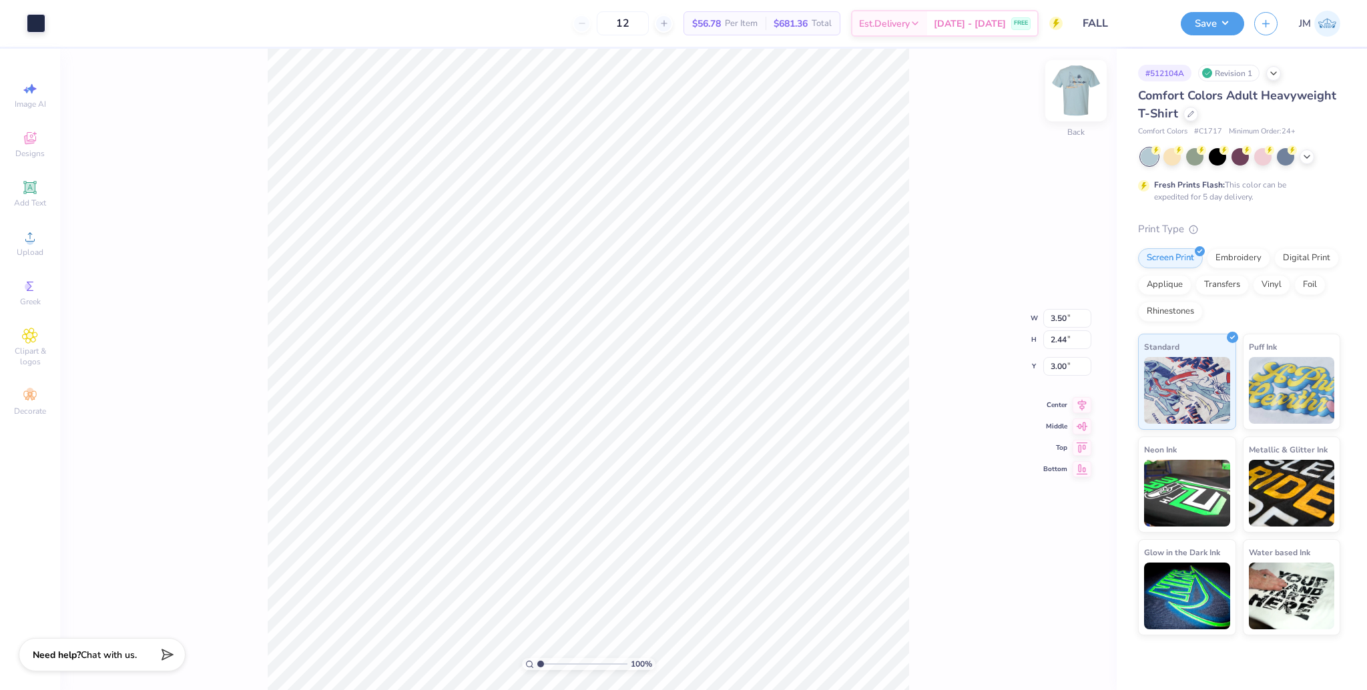
click at [1084, 86] on img at bounding box center [1075, 90] width 53 height 53
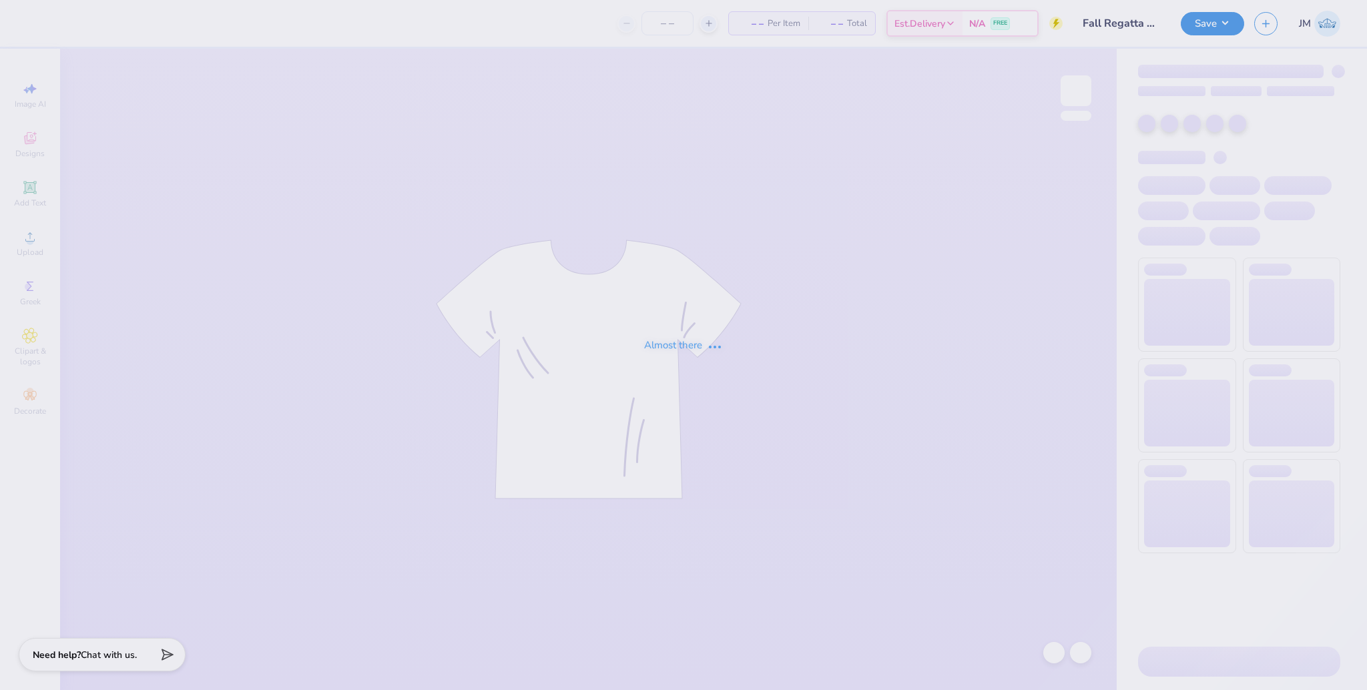
type input "Fall Regatta TShirt"
type input "12"
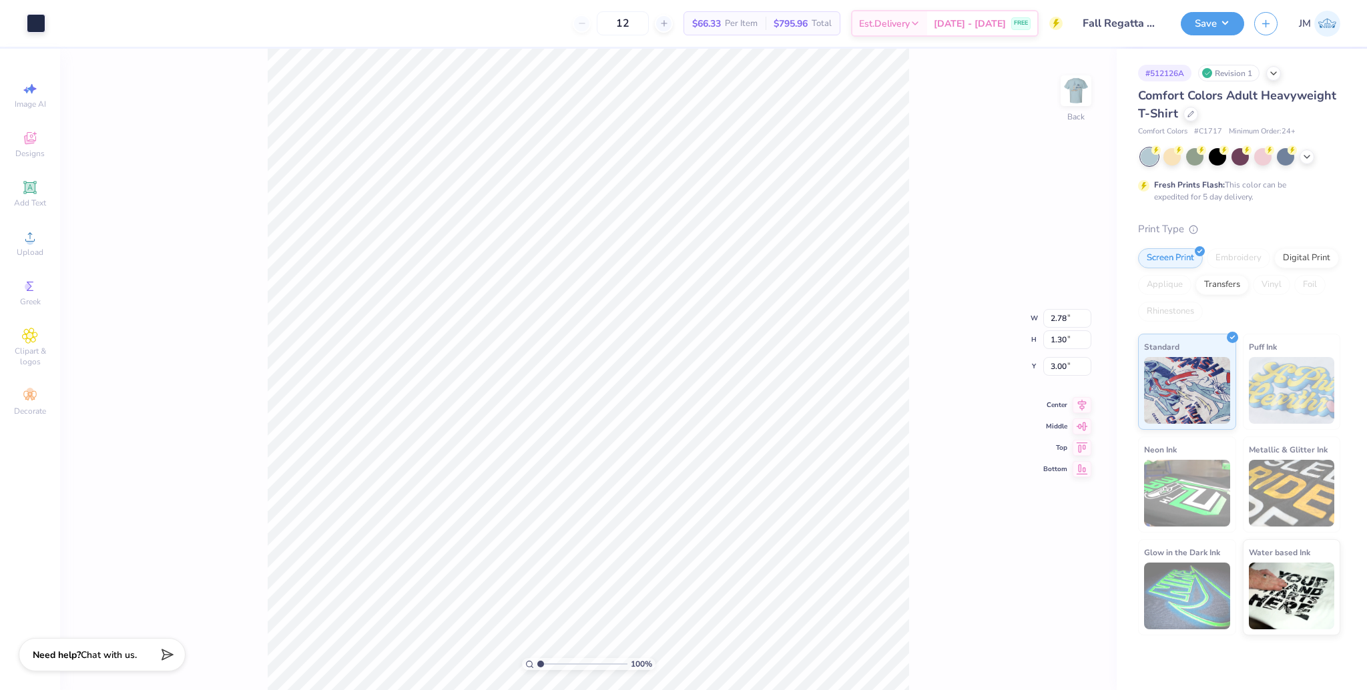
drag, startPoint x: 537, startPoint y: 663, endPoint x: 545, endPoint y: 663, distance: 8.0
click at [545, 663] on div "100 %" at bounding box center [588, 664] width 133 height 12
drag, startPoint x: 539, startPoint y: 664, endPoint x: 558, endPoint y: 660, distance: 19.1
click at [557, 662] on input "range" at bounding box center [582, 664] width 90 height 12
drag, startPoint x: 559, startPoint y: 663, endPoint x: 547, endPoint y: 662, distance: 12.0
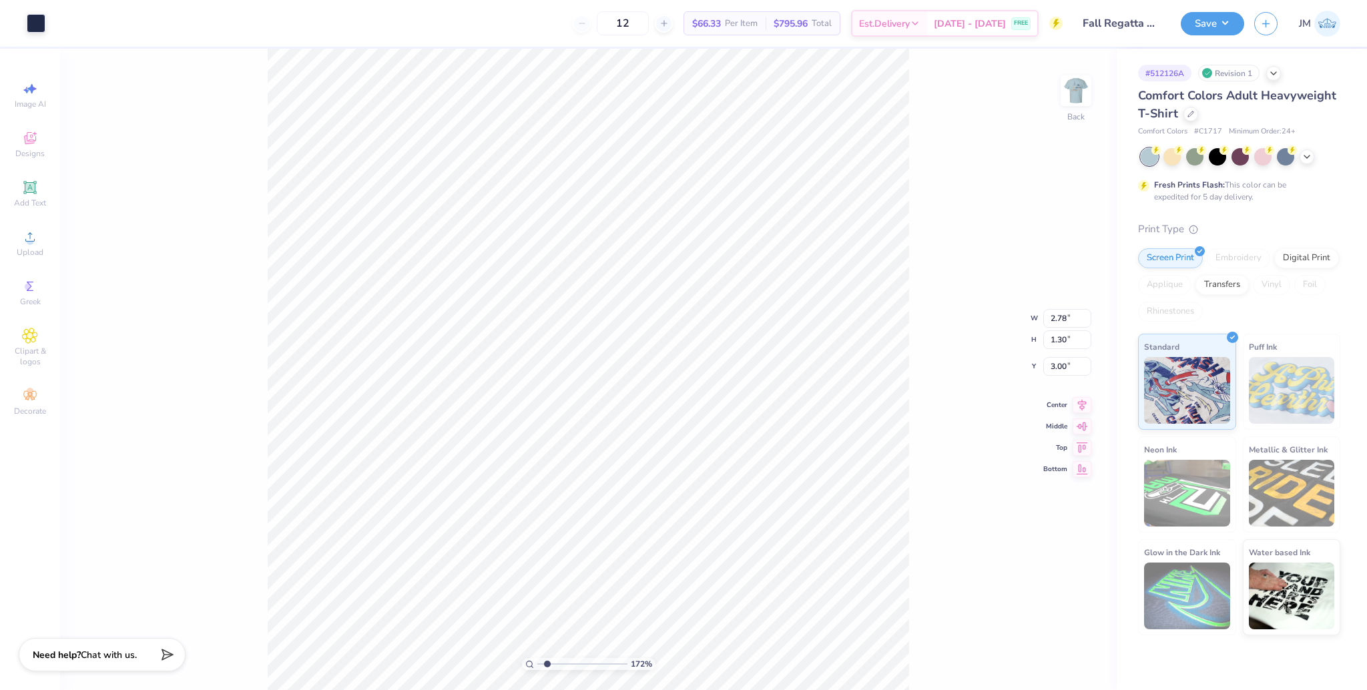
type input "1.72"
click at [547, 662] on input "range" at bounding box center [582, 664] width 90 height 12
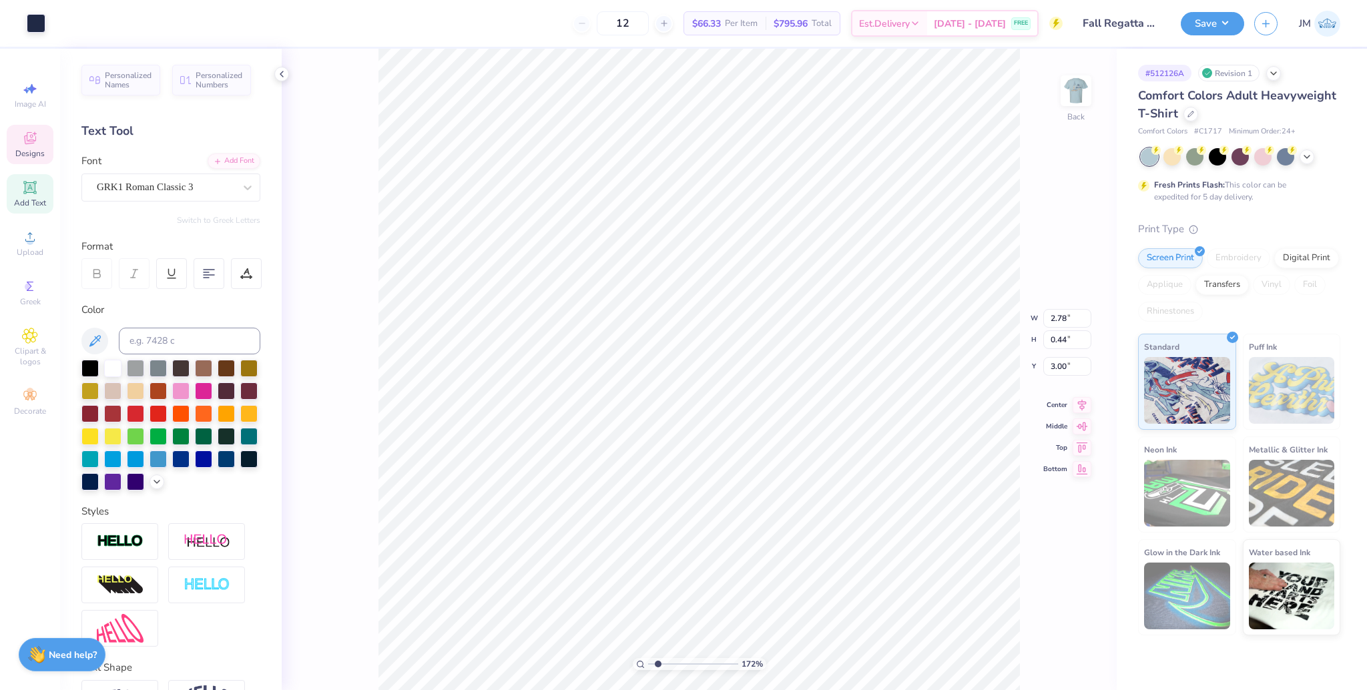
type input "2.56"
click at [1070, 81] on img at bounding box center [1075, 90] width 53 height 53
type input "1.2"
click at [653, 662] on input "range" at bounding box center [693, 664] width 90 height 12
click at [1079, 90] on img at bounding box center [1075, 90] width 53 height 53
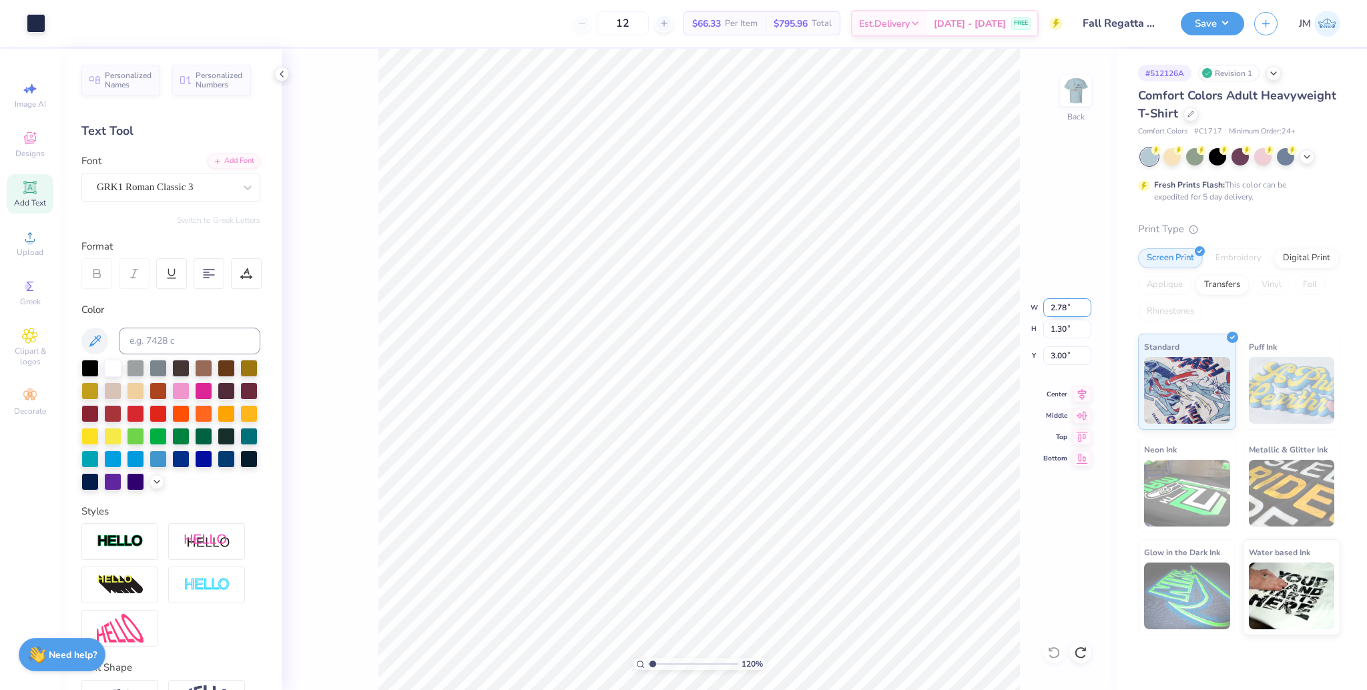
click at [1059, 308] on input "2.78" at bounding box center [1067, 307] width 48 height 19
type input "3.50"
type input "1.64"
type input "2.83"
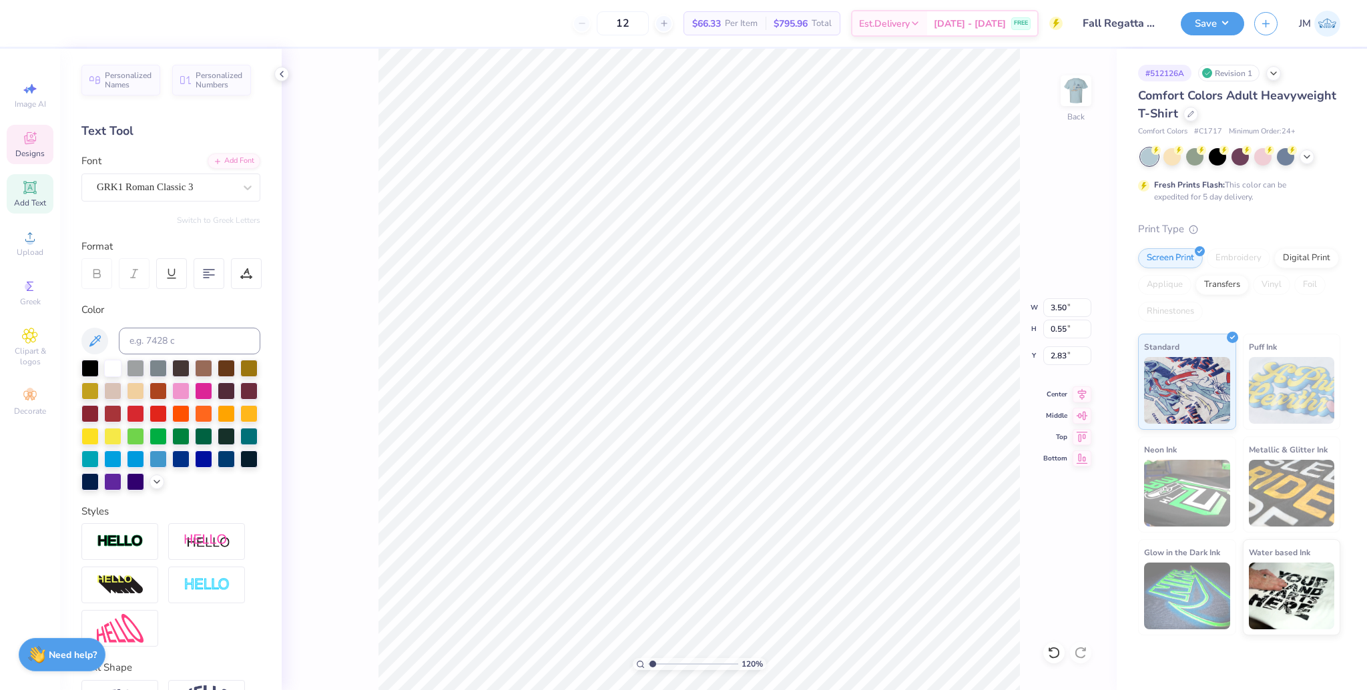
type input "1"
click at [893, 268] on li "Duplicate" at bounding box center [900, 273] width 105 height 26
type input "3.83"
drag, startPoint x: 655, startPoint y: 664, endPoint x: 667, endPoint y: 656, distance: 14.4
click at [667, 658] on input "range" at bounding box center [693, 664] width 90 height 12
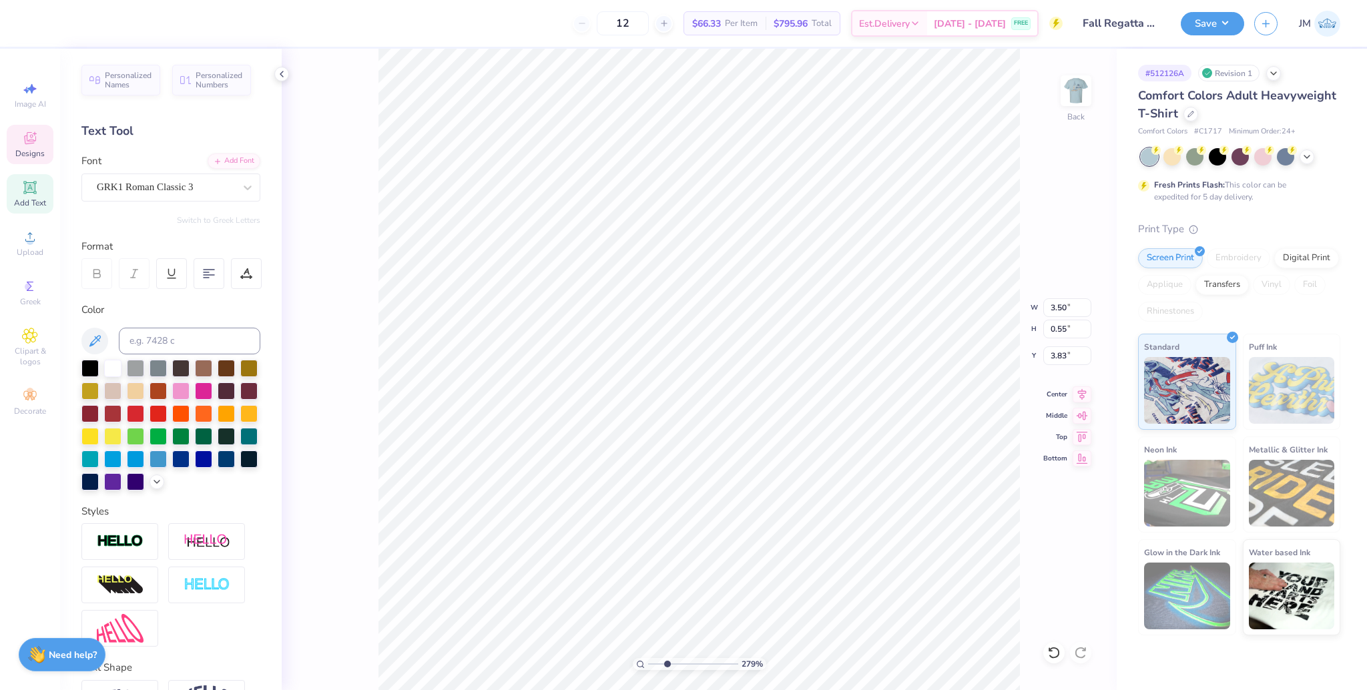
type input "2.79"
type input "5.47"
type textarea "u"
type textarea "tm"
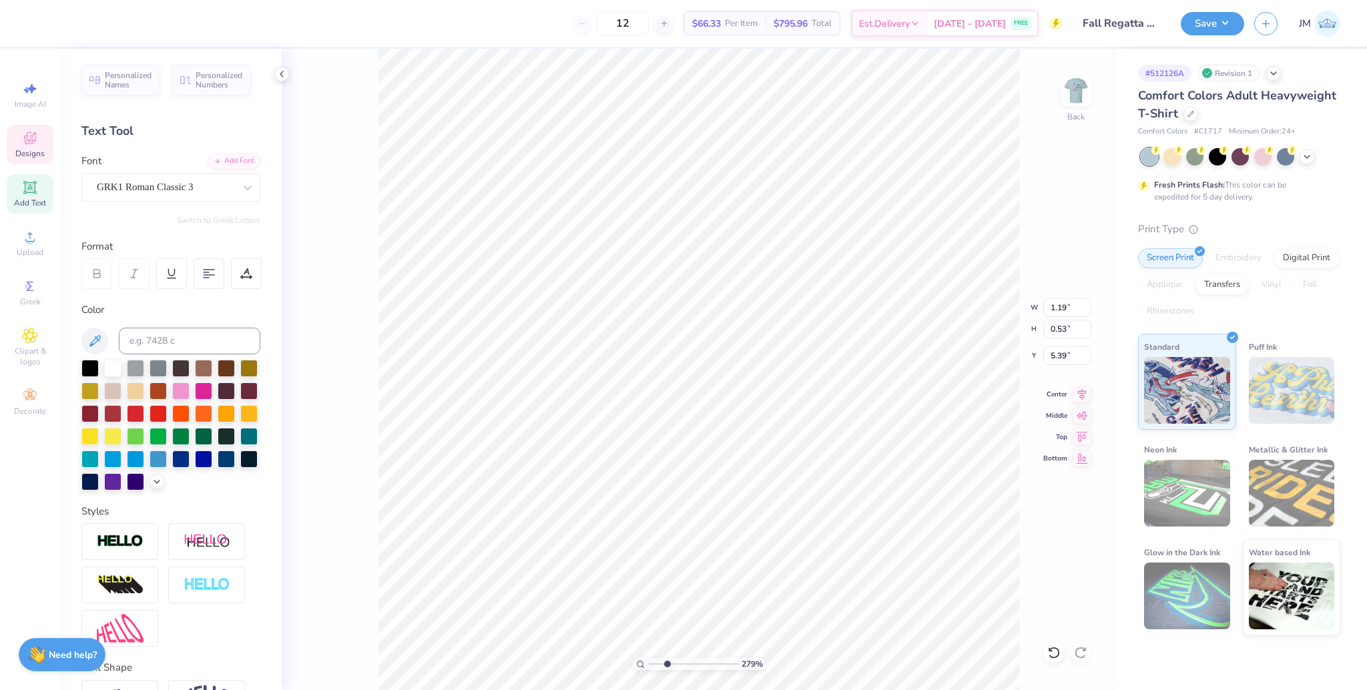
type input "0.50"
type input "0.22"
type input "5.70"
type input "2.72"
drag, startPoint x: 667, startPoint y: 657, endPoint x: 692, endPoint y: 650, distance: 25.8
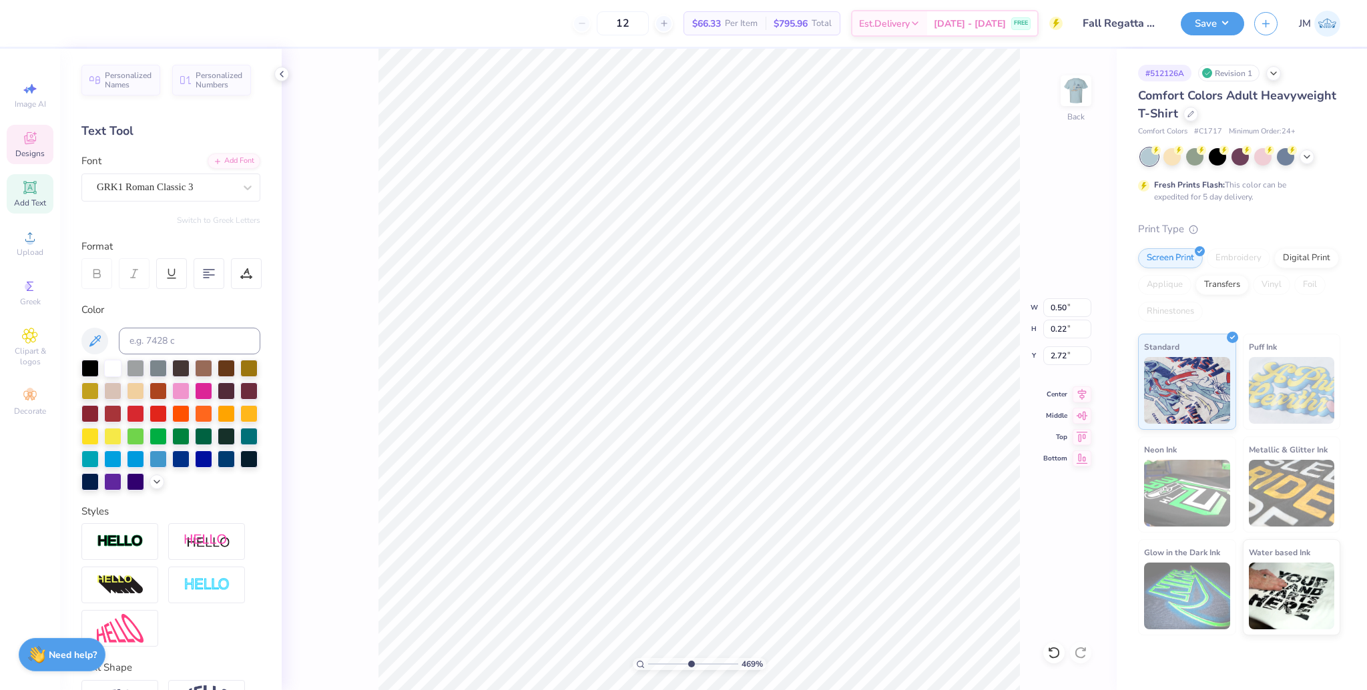
type input "5.65"
click at [692, 658] on input "range" at bounding box center [693, 664] width 90 height 12
type input "0.33"
type input "0.14"
type input "2.86"
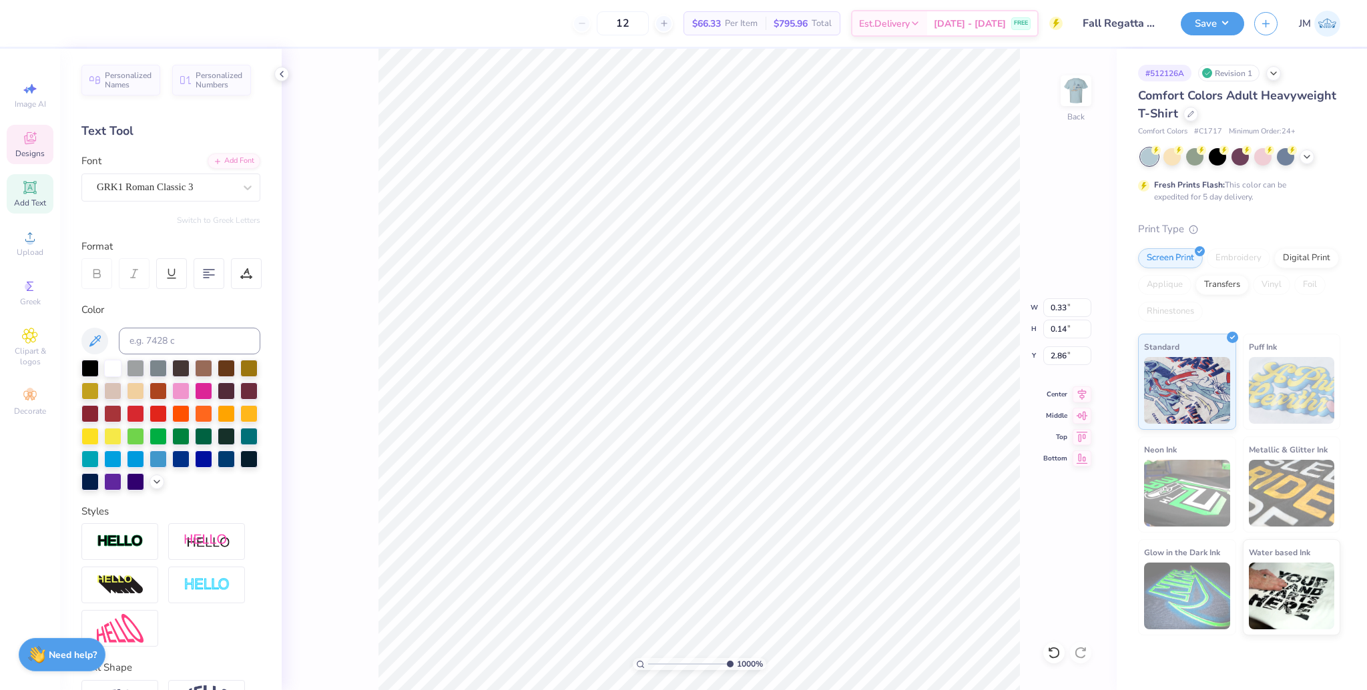
drag, startPoint x: 691, startPoint y: 661, endPoint x: 755, endPoint y: 658, distance: 64.2
type input "10"
click at [733, 659] on input "range" at bounding box center [690, 664] width 85 height 12
type input "3.50"
type input "0.55"
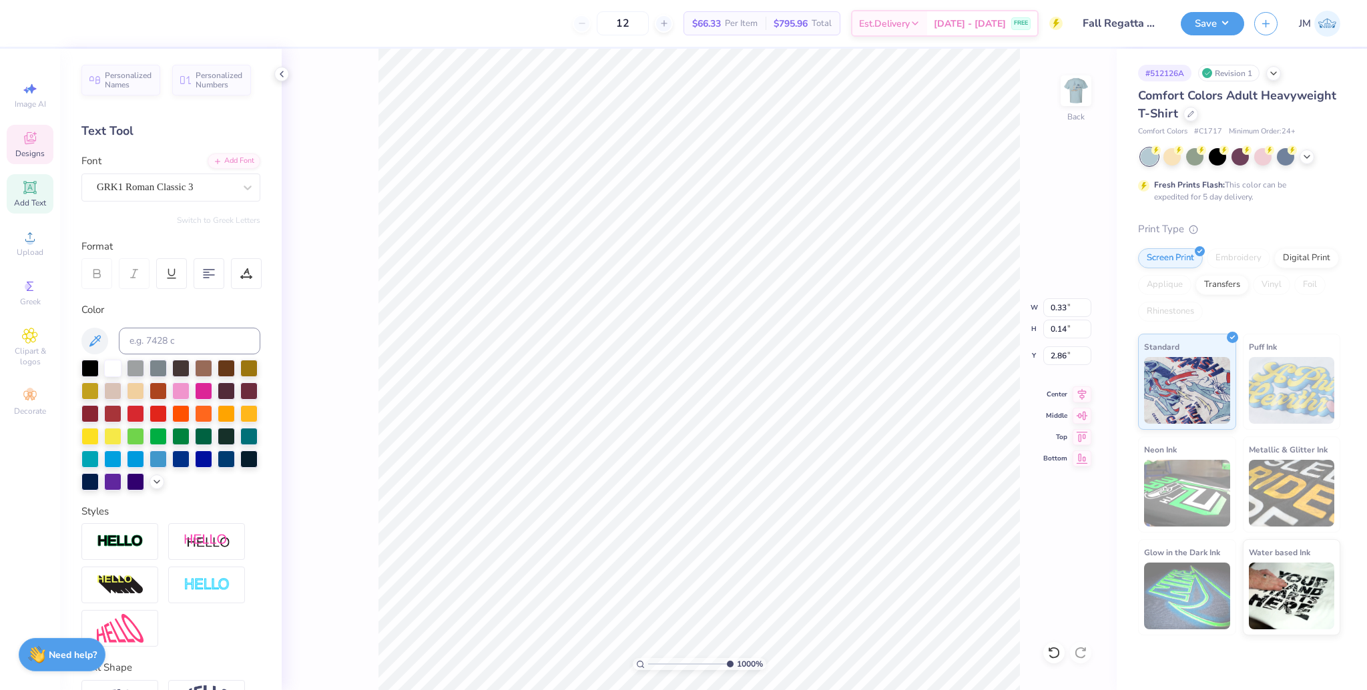
type input "2.83"
type input "0.33"
type input "0.14"
type input "2.86"
type input "0.30"
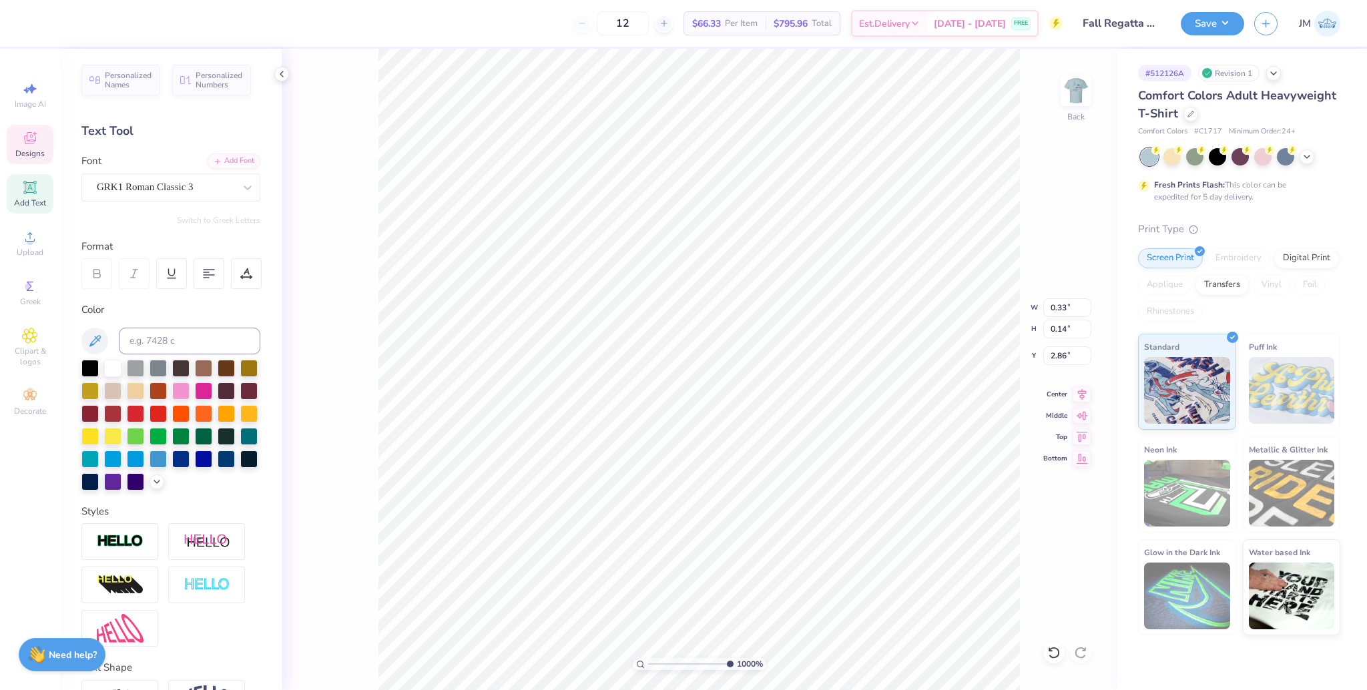
type input "0.13"
type input "2.87"
type input "3.50"
type input "0.55"
type input "2.83"
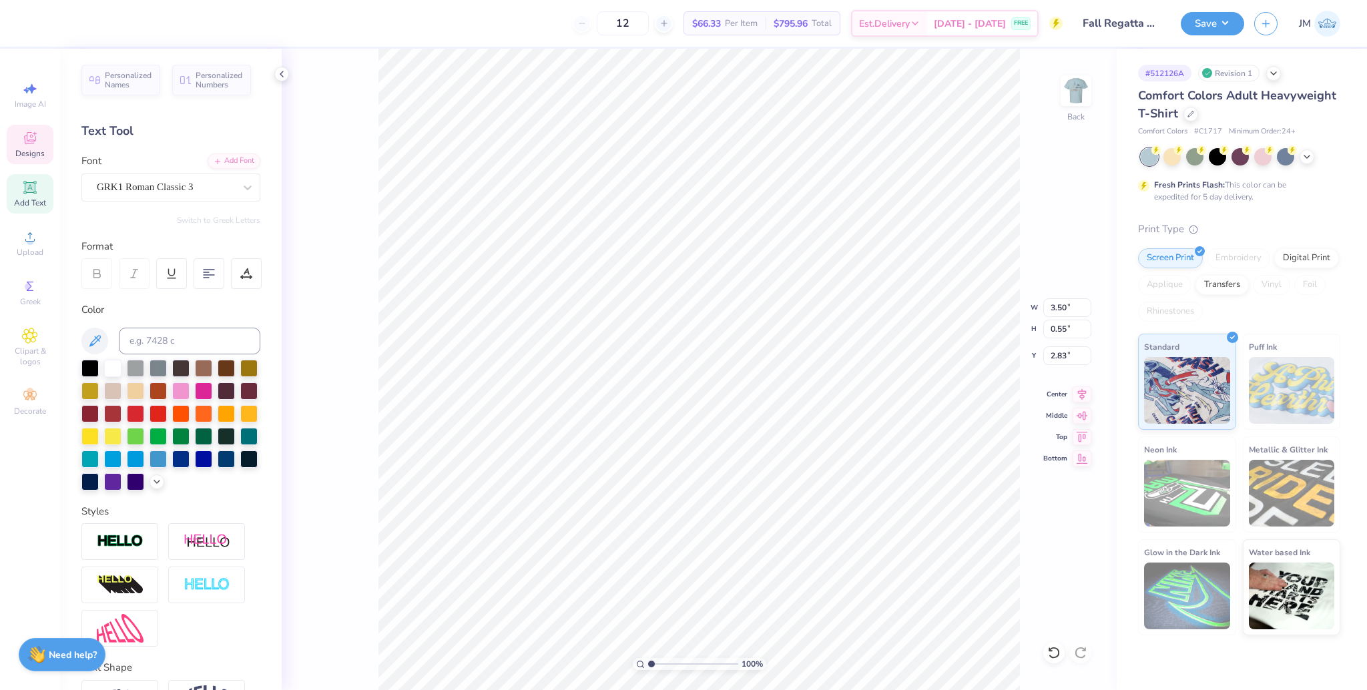
drag, startPoint x: 724, startPoint y: 661, endPoint x: 590, endPoint y: 635, distance: 136.6
type input "1"
click at [648, 658] on input "range" at bounding box center [693, 664] width 90 height 12
click at [860, 412] on li "Group" at bounding box center [876, 415] width 105 height 26
click at [1082, 391] on icon at bounding box center [1082, 392] width 9 height 11
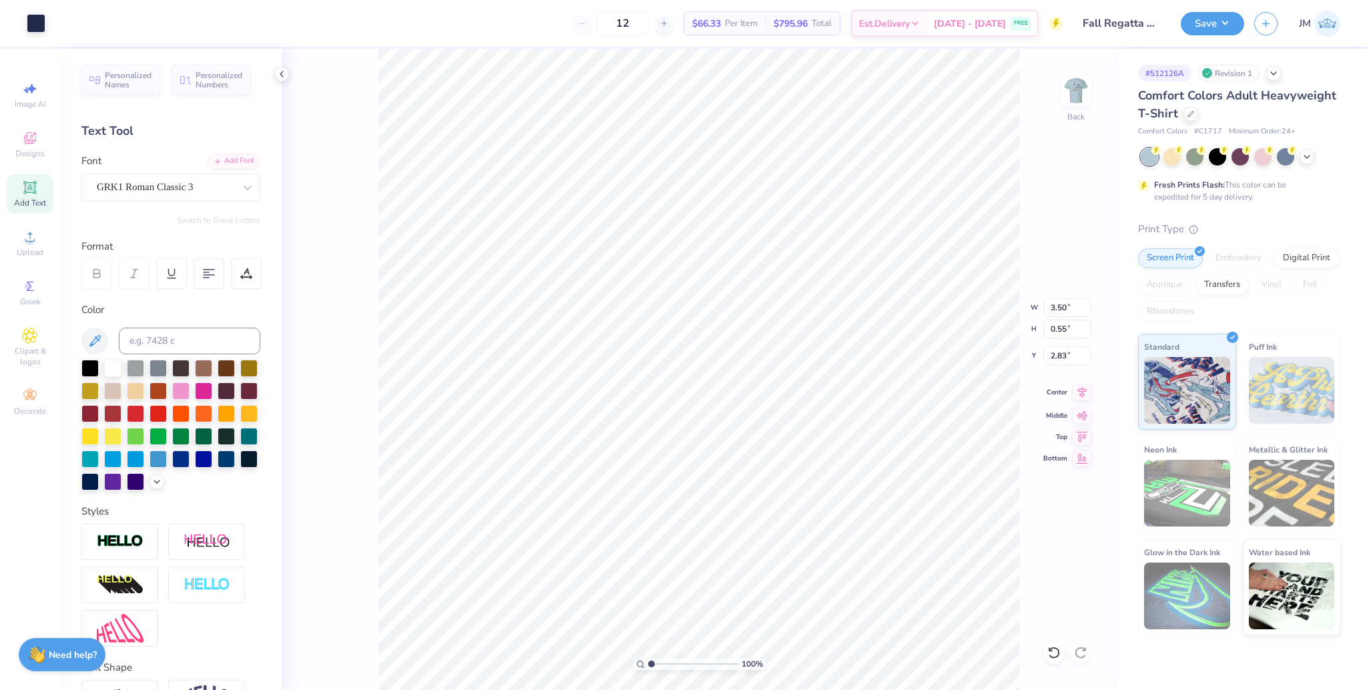
type input "3.38"
type input "3.46"
click at [1076, 385] on icon at bounding box center [1081, 392] width 19 height 16
click at [1078, 388] on icon at bounding box center [1081, 392] width 19 height 16
type input "1.41"
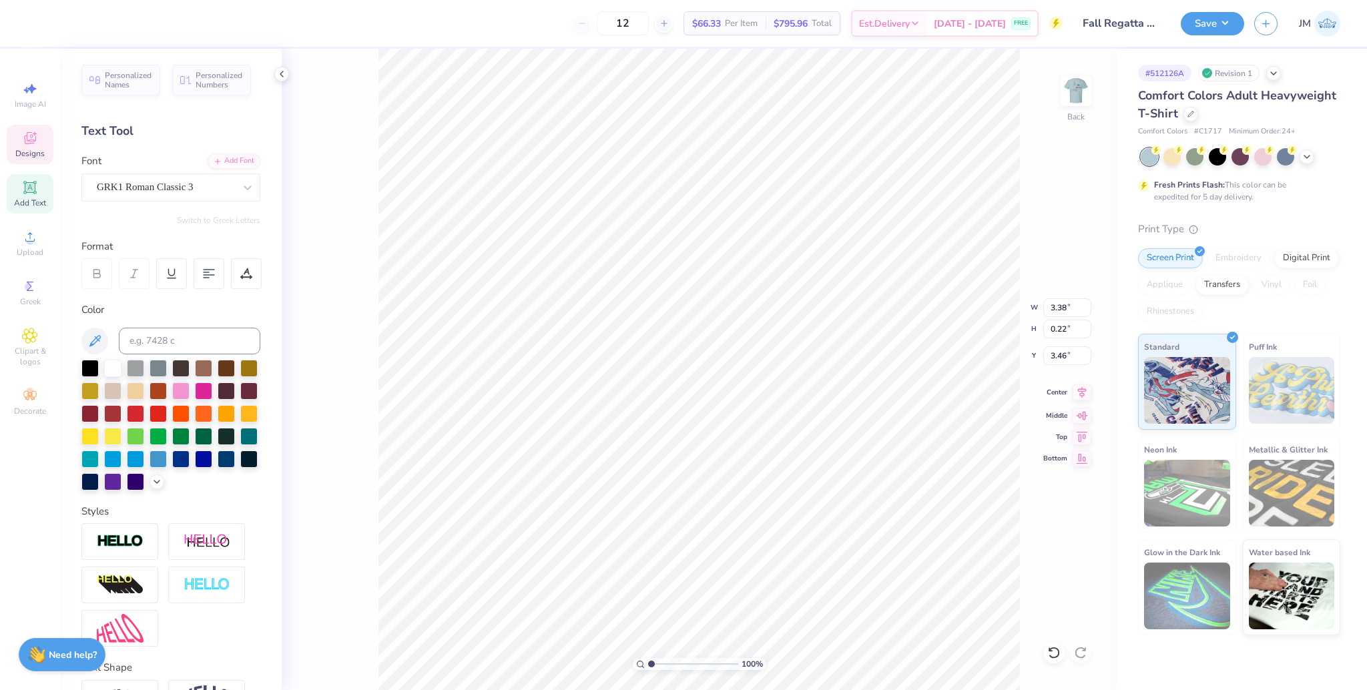
type input "0.22"
type input "4.25"
click at [1080, 397] on icon at bounding box center [1081, 392] width 19 height 16
drag, startPoint x: 656, startPoint y: 662, endPoint x: 665, endPoint y: 660, distance: 9.6
type input "2.55"
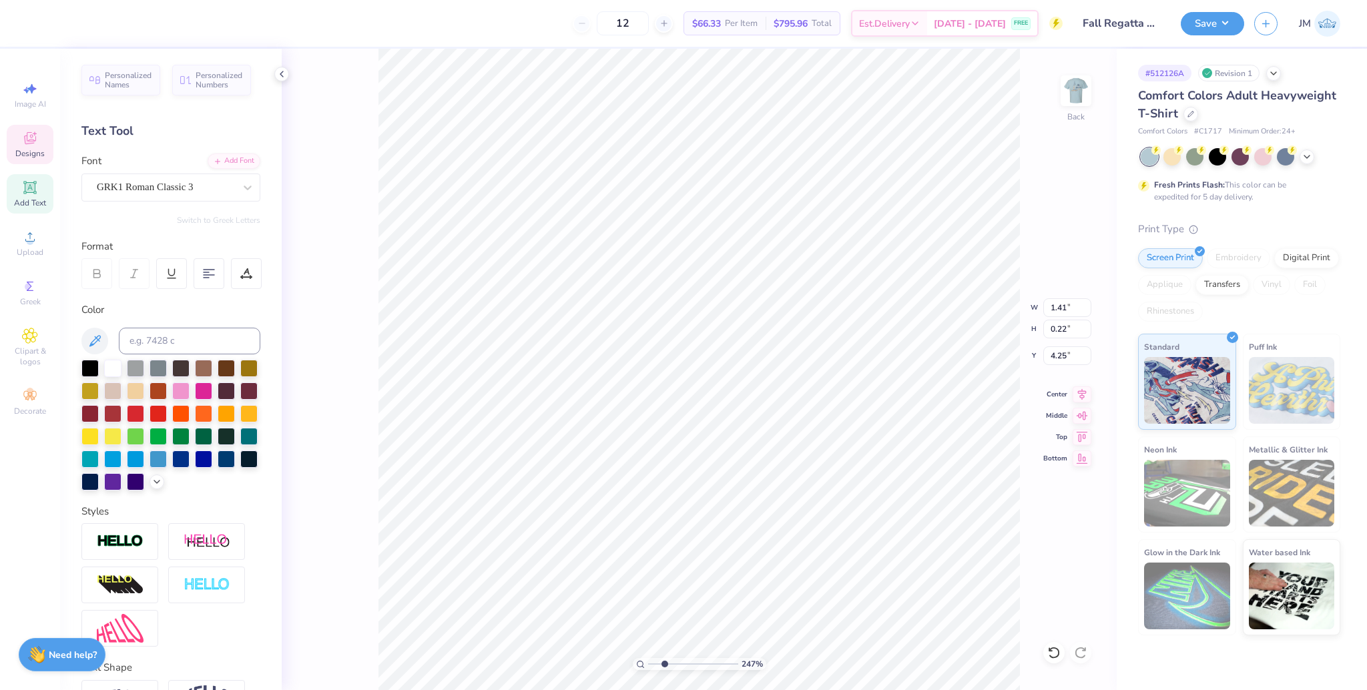
click at [665, 661] on input "range" at bounding box center [693, 664] width 90 height 12
type input "3.52"
click at [735, 438] on li "Group" at bounding box center [744, 443] width 105 height 26
type input "1"
drag, startPoint x: 652, startPoint y: 662, endPoint x: 611, endPoint y: 656, distance: 41.2
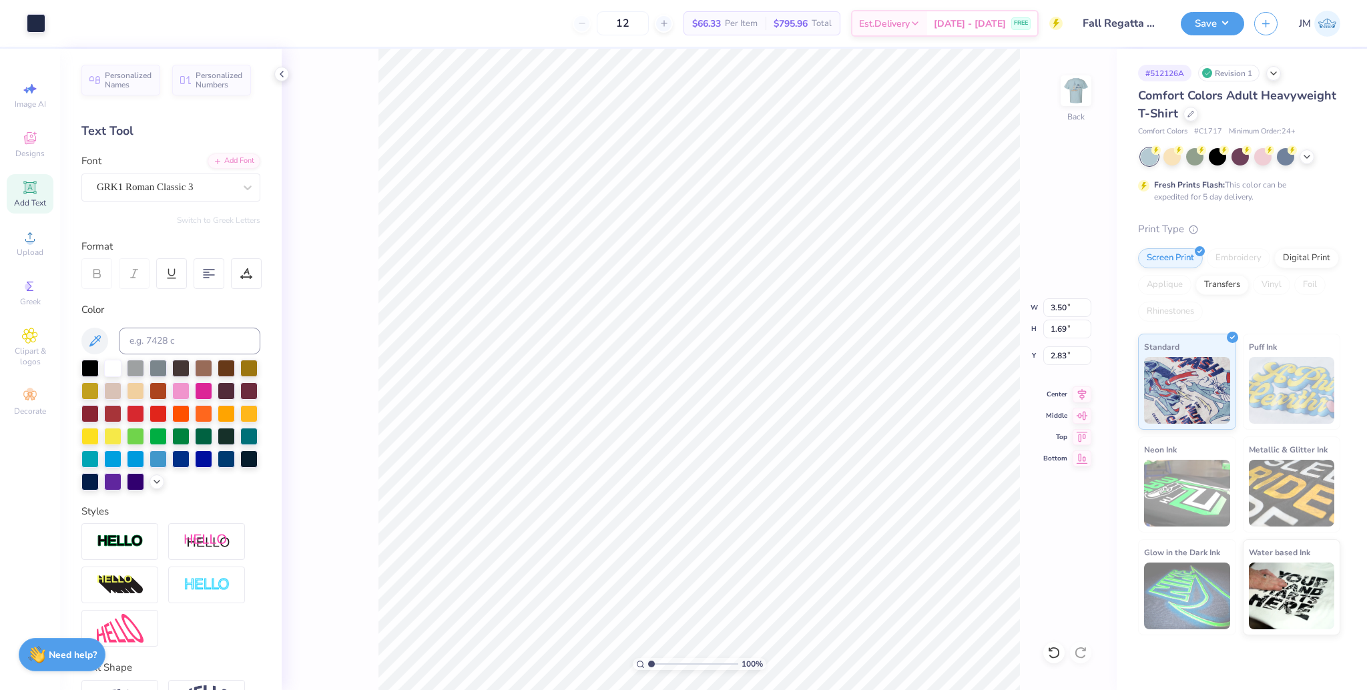
click at [648, 658] on input "range" at bounding box center [693, 664] width 90 height 12
click at [1058, 307] on input "3.50" at bounding box center [1067, 307] width 48 height 19
click at [1063, 363] on input "2.83" at bounding box center [1067, 355] width 48 height 19
click at [1062, 359] on input "2.83" at bounding box center [1067, 355] width 48 height 19
click at [1062, 359] on input "3.71" at bounding box center [1067, 355] width 48 height 19
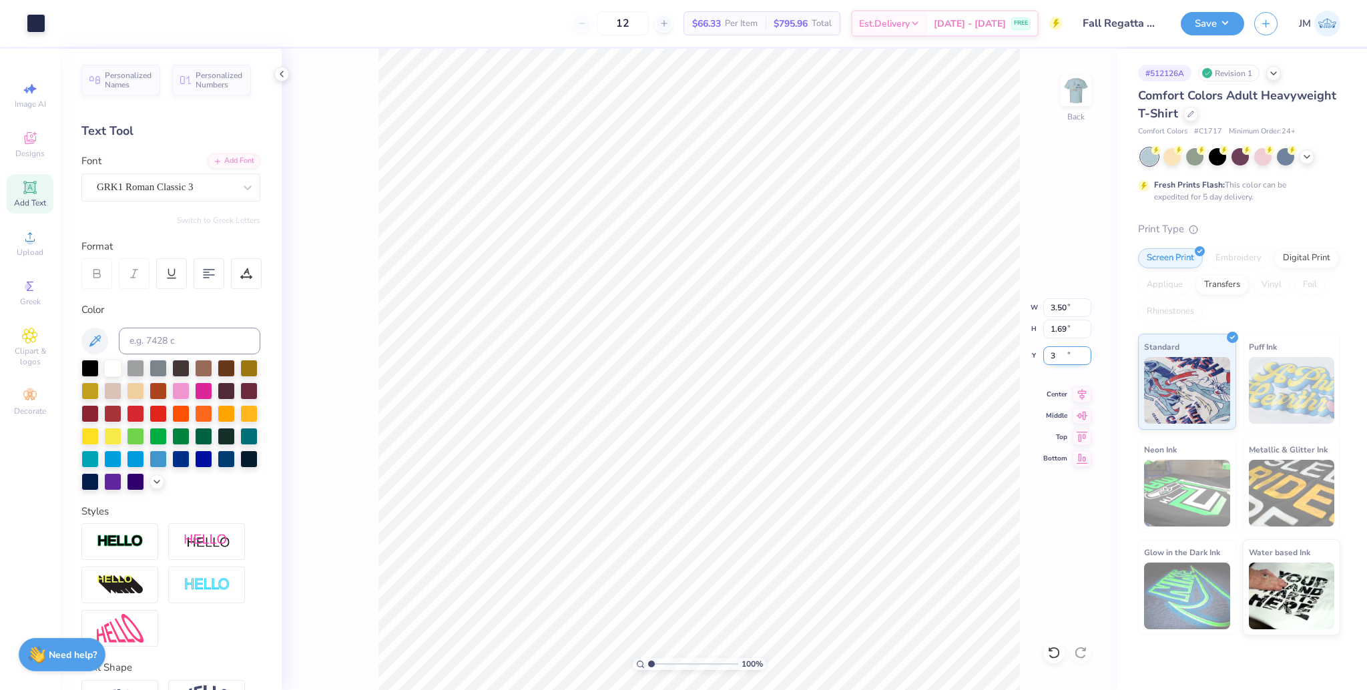
type input "3.00"
click at [1075, 116] on div "Back" at bounding box center [1075, 98] width 31 height 47
click at [31, 243] on circle at bounding box center [29, 241] width 7 height 7
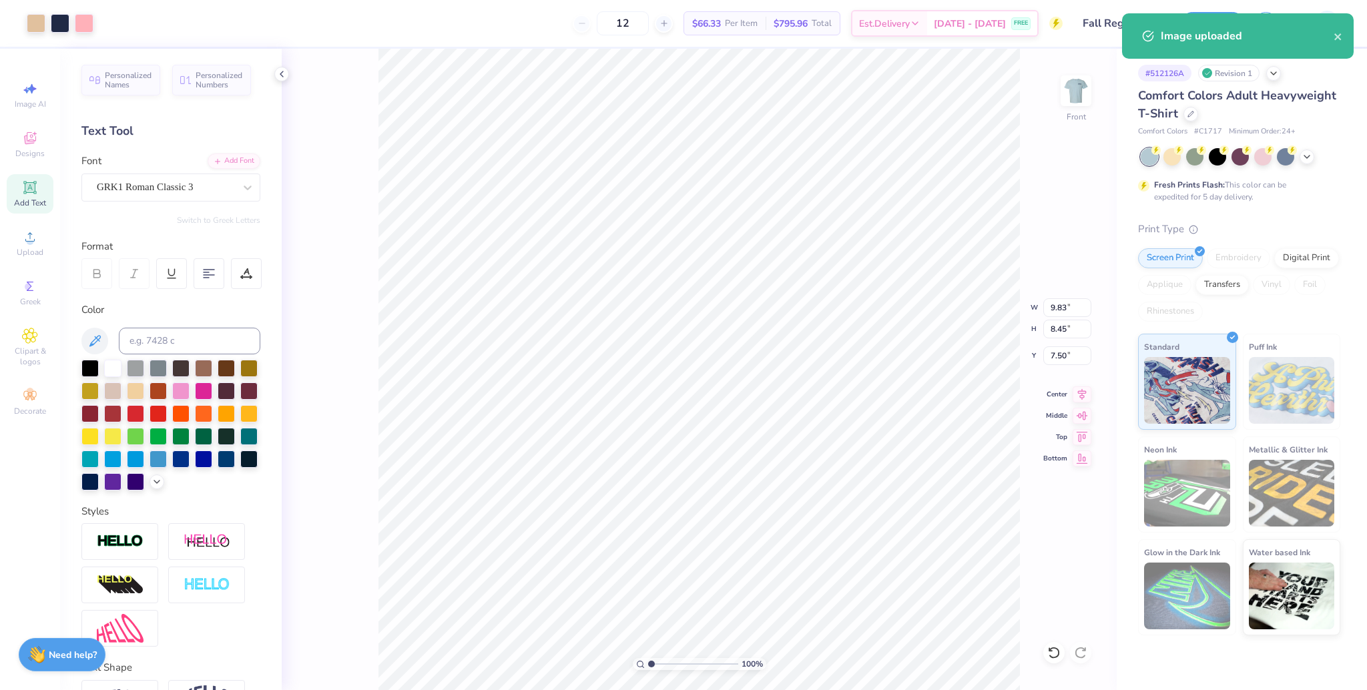
type input "9.83"
type input "8.45"
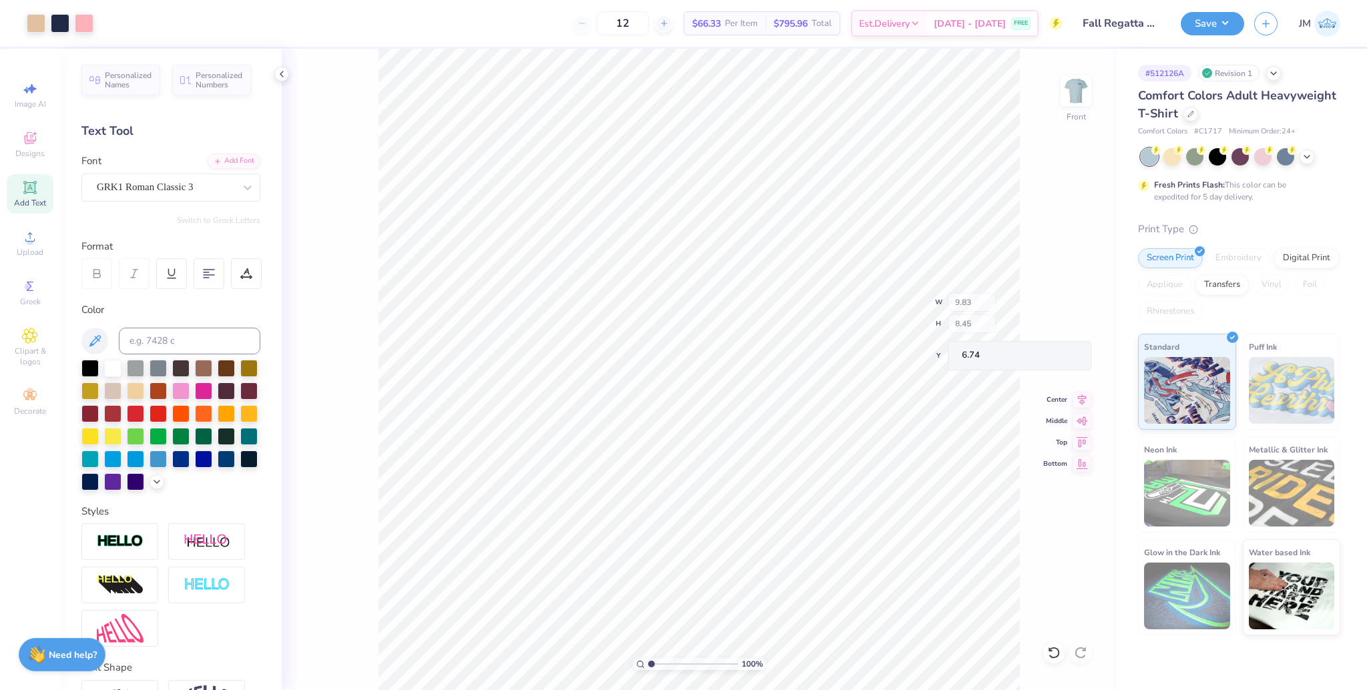
type input "6.74"
click at [141, 186] on div "Super Dream" at bounding box center [165, 187] width 140 height 21
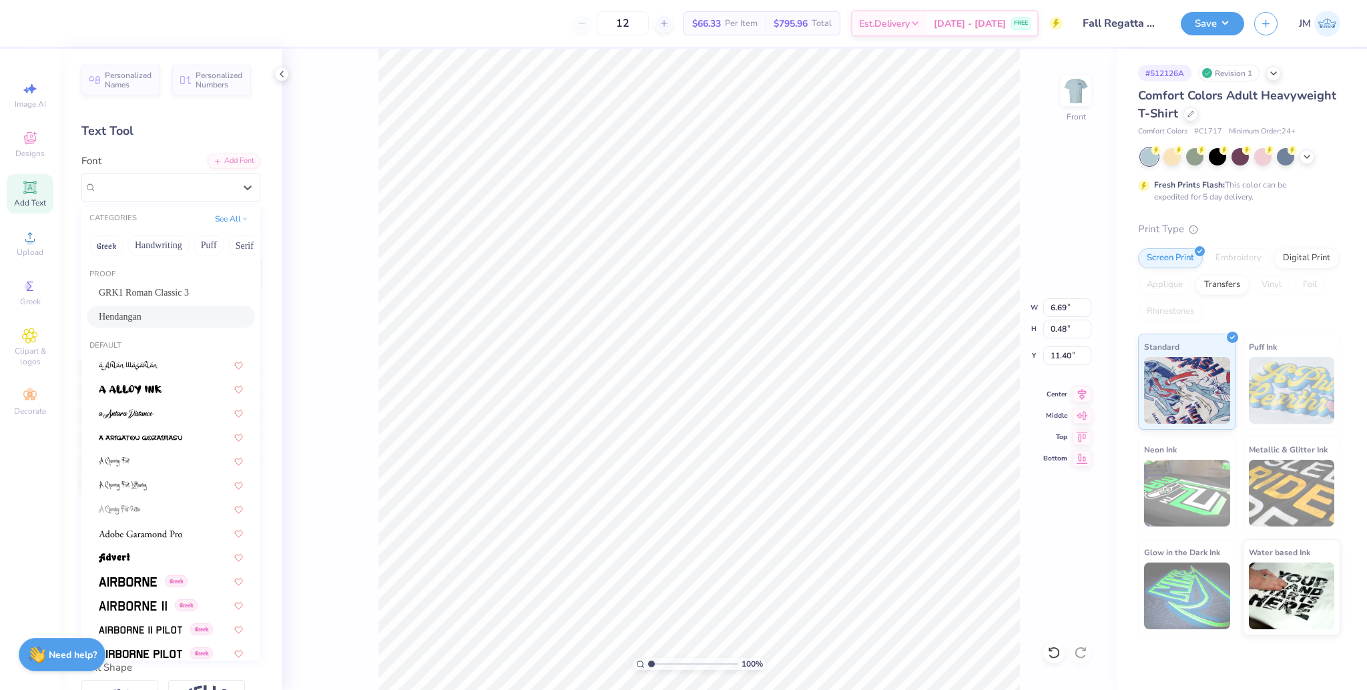
click at [141, 318] on span "Hendangan" at bounding box center [120, 317] width 43 height 14
type input "7.17"
type input "0.86"
type input "11.20"
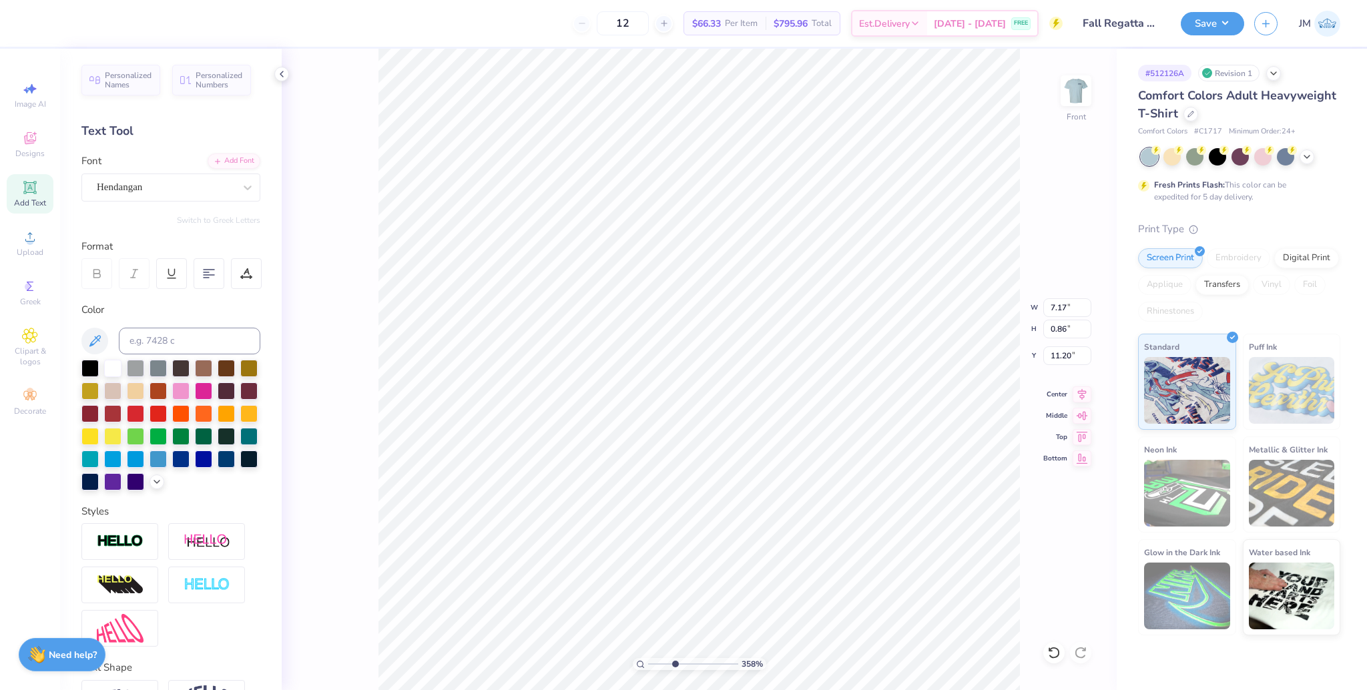
drag, startPoint x: 674, startPoint y: 659, endPoint x: 689, endPoint y: 652, distance: 16.4
click at [689, 658] on input "range" at bounding box center [693, 664] width 90 height 12
drag, startPoint x: 625, startPoint y: 639, endPoint x: 609, endPoint y: 628, distance: 19.1
type input "1"
click at [648, 658] on input "range" at bounding box center [693, 664] width 90 height 12
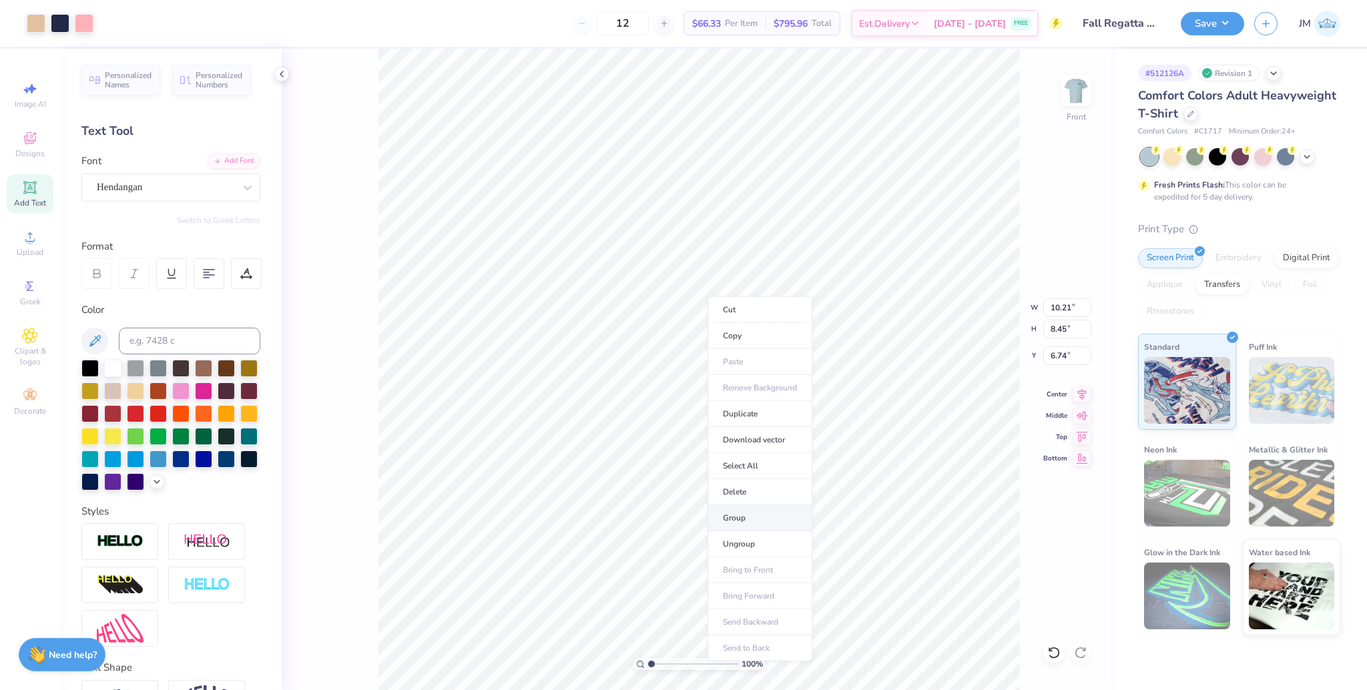
click at [758, 519] on li "Group" at bounding box center [759, 518] width 105 height 26
drag, startPoint x: 1084, startPoint y: 386, endPoint x: 1040, endPoint y: 3, distance: 386.3
click at [1084, 388] on icon at bounding box center [1081, 394] width 19 height 16
click at [1059, 302] on input "10.21" at bounding box center [1067, 307] width 48 height 19
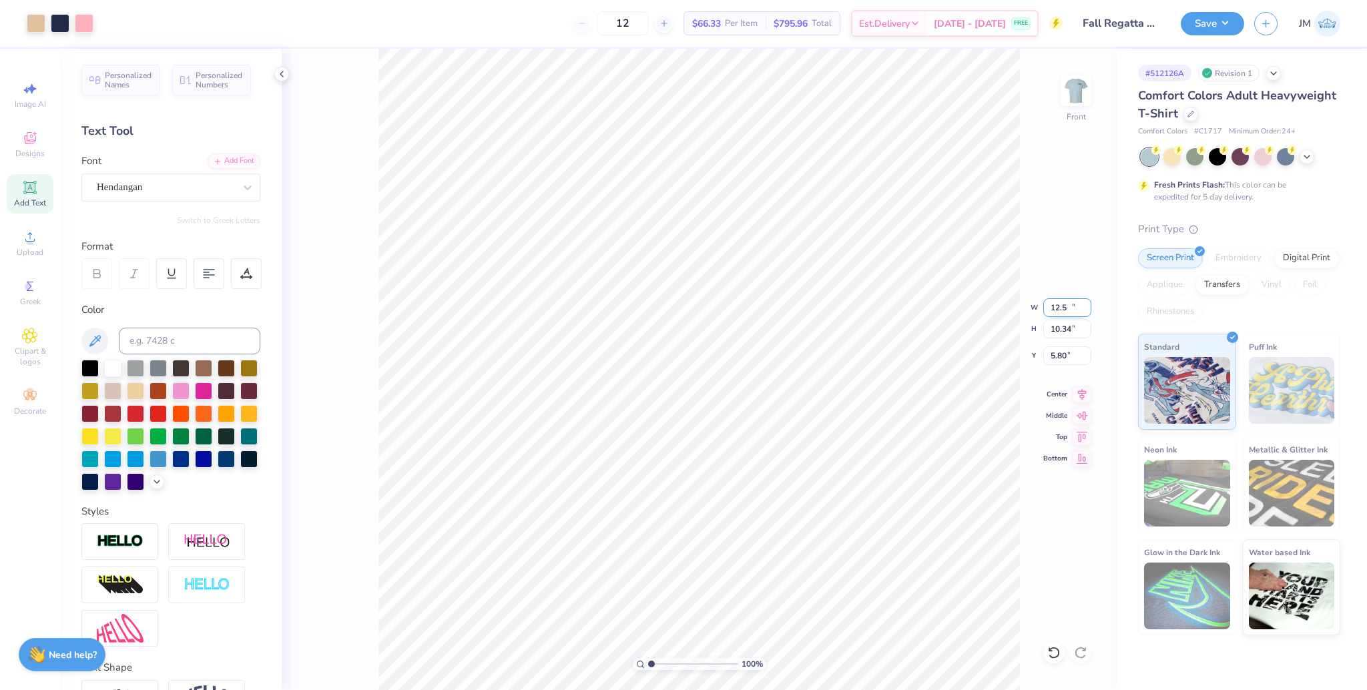
type input "12.50"
type input "10.34"
click at [1058, 357] on input "5.80" at bounding box center [1067, 355] width 48 height 19
type input "3.00"
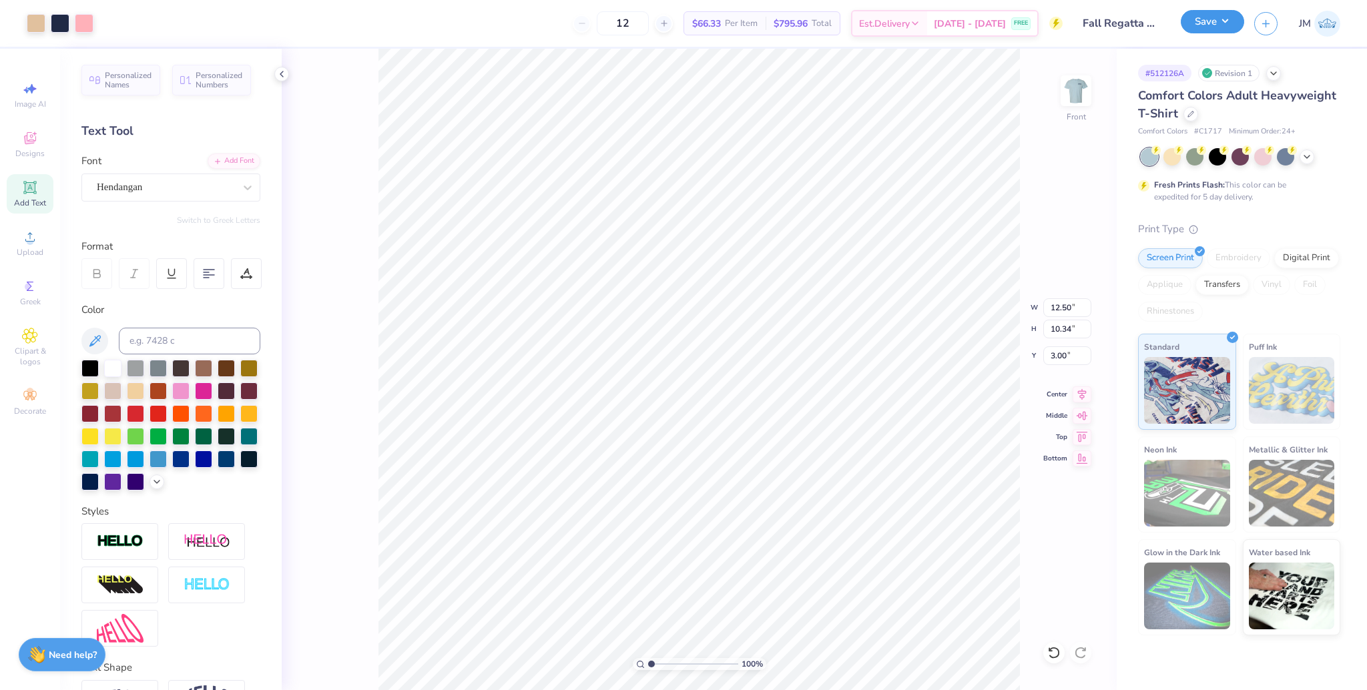
click at [1209, 15] on button "Save" at bounding box center [1212, 21] width 63 height 23
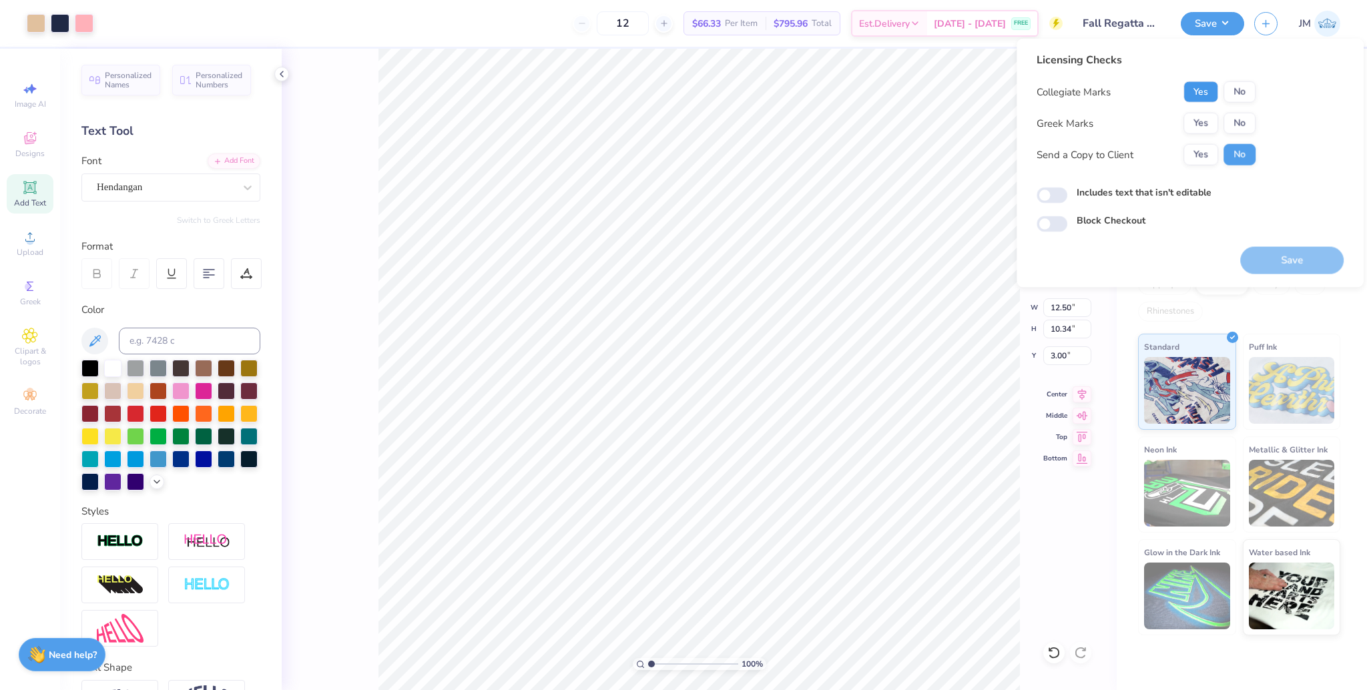
click at [1203, 93] on button "Yes" at bounding box center [1200, 91] width 35 height 21
click at [1245, 122] on button "No" at bounding box center [1239, 123] width 32 height 21
click at [1282, 250] on button "Save" at bounding box center [1291, 260] width 103 height 27
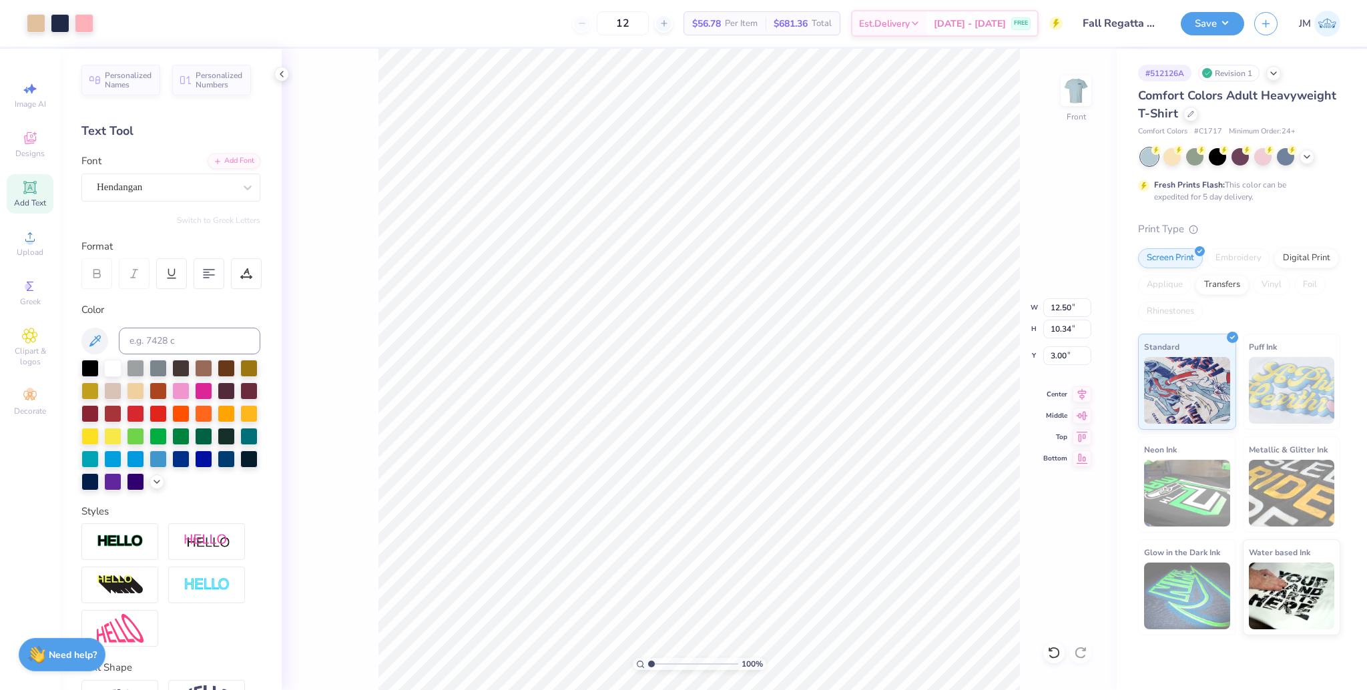
click at [1097, 95] on div "100 % Front W 12.50 12.50 " H 10.34 10.34 " Y 3.00 3.00 " Center Middle Top Bot…" at bounding box center [699, 369] width 835 height 641
click at [1079, 97] on img at bounding box center [1075, 90] width 53 height 53
click at [35, 248] on span "Upload" at bounding box center [30, 252] width 27 height 11
type input "1.66"
type input "4.38"
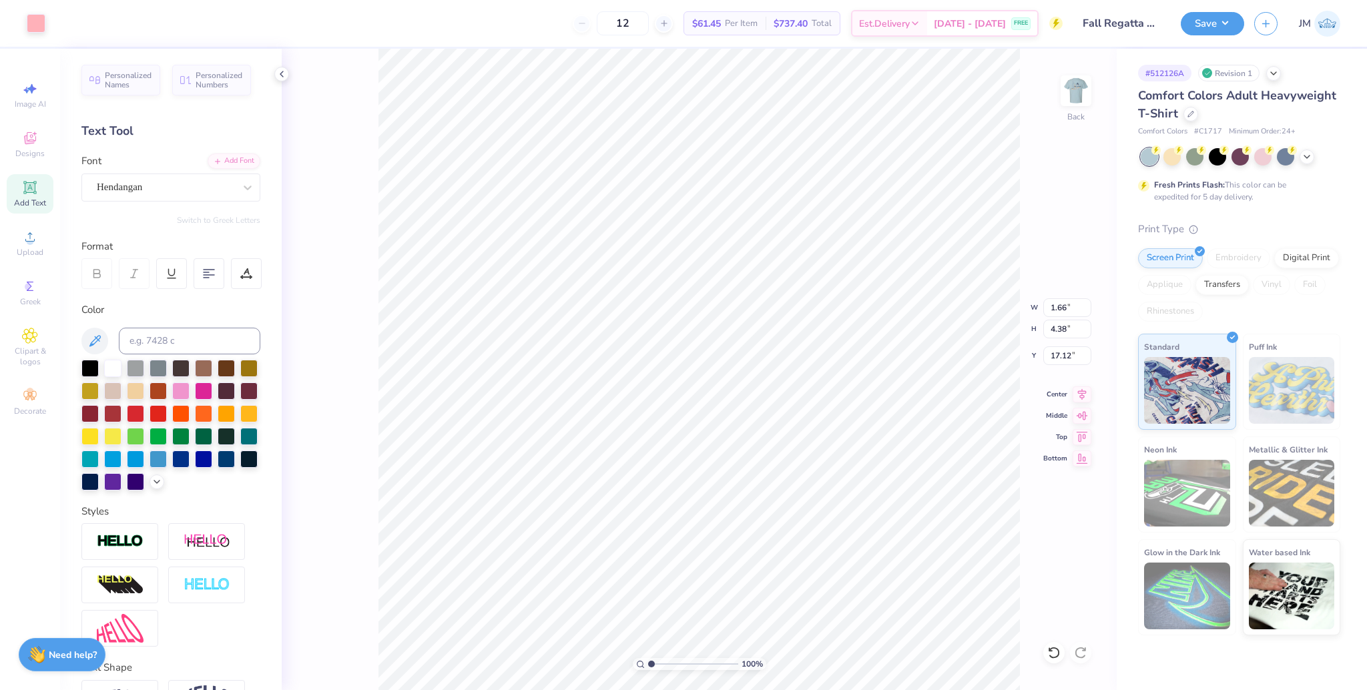
type input "1.85"
drag, startPoint x: 651, startPoint y: 663, endPoint x: 658, endPoint y: 661, distance: 7.0
type input "1.83"
click at [658, 661] on input "range" at bounding box center [693, 664] width 90 height 12
type input "1.50"
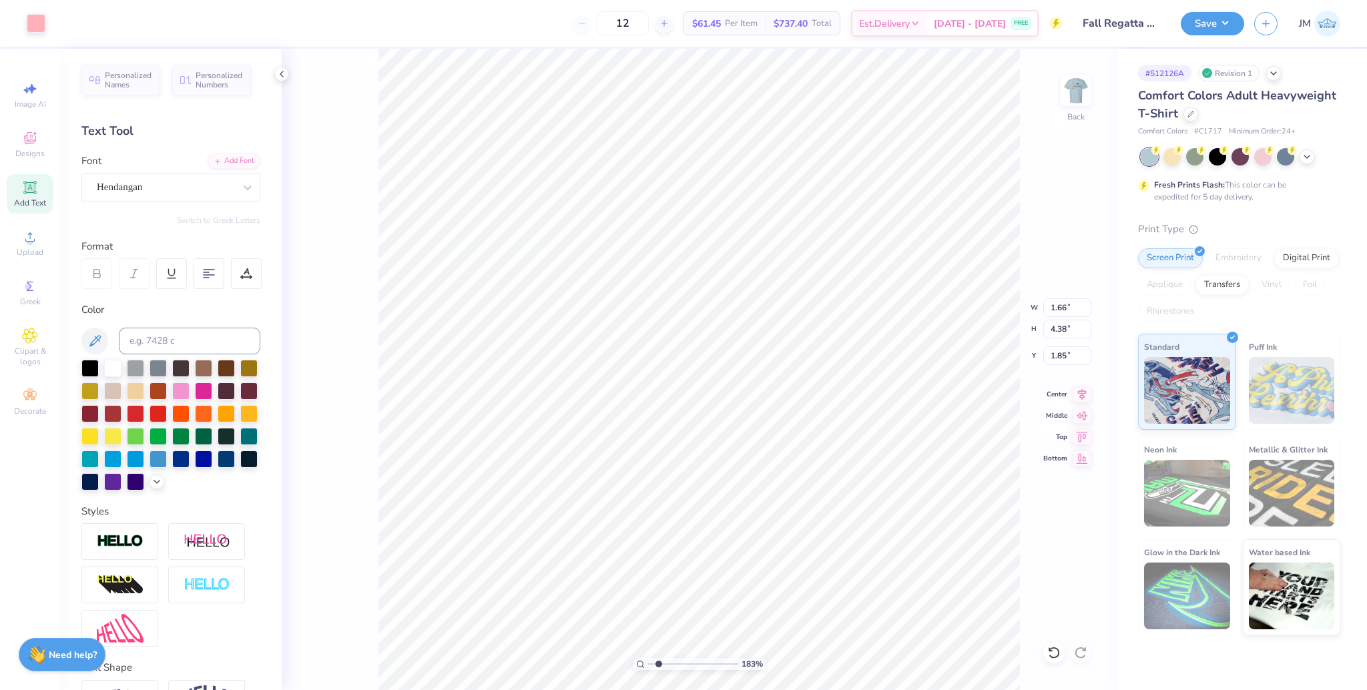
type input "3.95"
type input "1.96"
click at [884, 470] on li "Group" at bounding box center [896, 476] width 105 height 26
drag, startPoint x: 650, startPoint y: 663, endPoint x: 653, endPoint y: 641, distance: 21.6
type input "1.28"
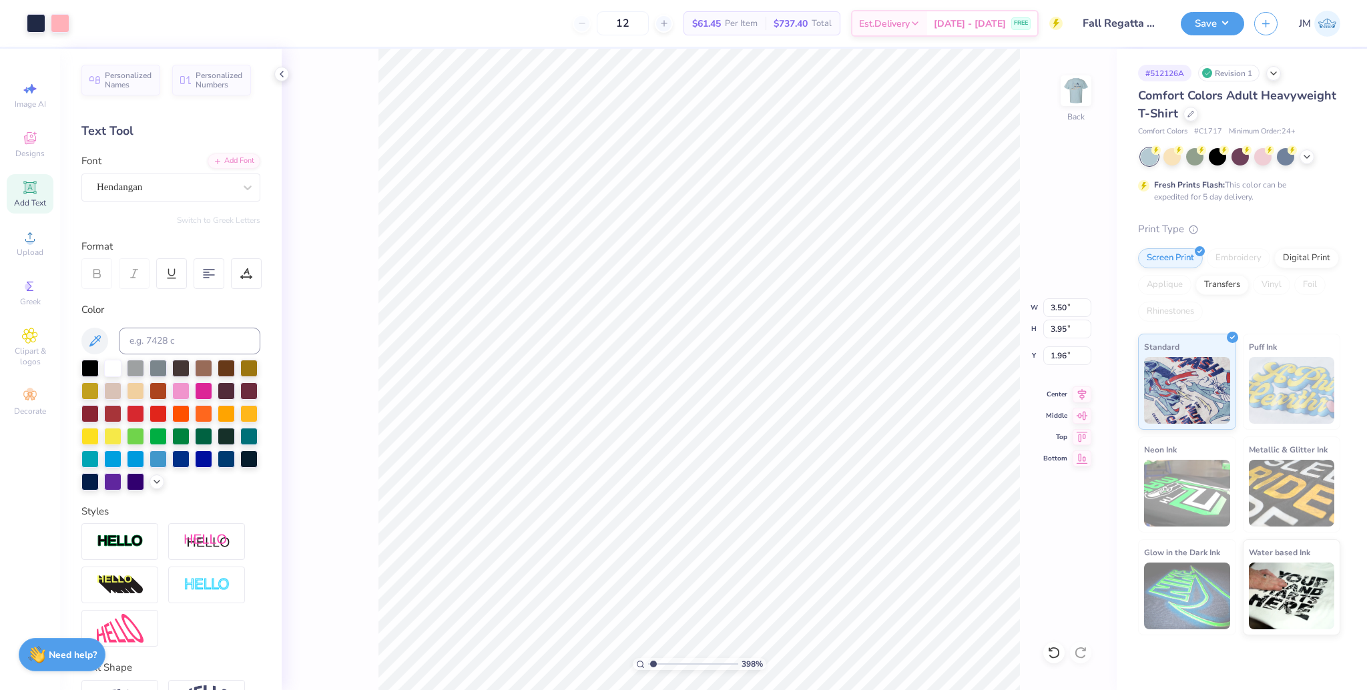
click at [653, 658] on input "range" at bounding box center [693, 664] width 90 height 12
click at [1061, 332] on input "3.95" at bounding box center [1067, 329] width 48 height 19
type input "3.5"
type input "3.10"
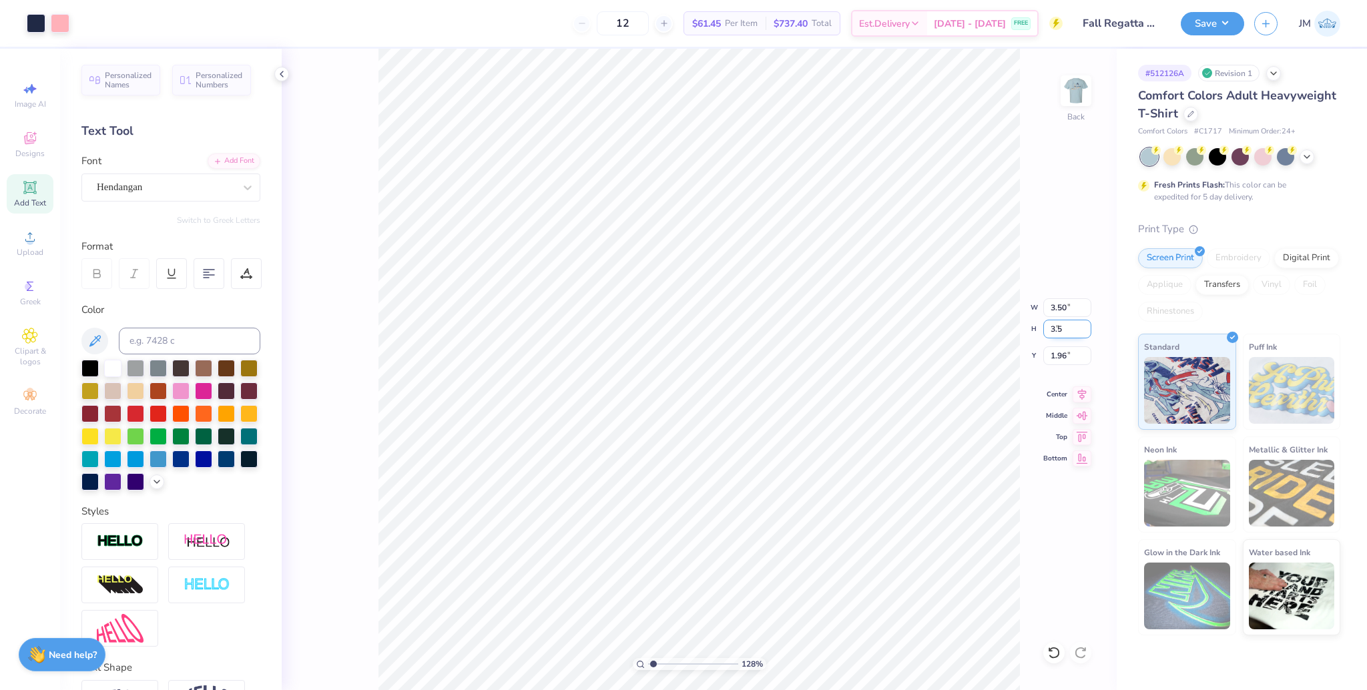
type input "3.50"
type input "2.19"
click at [1063, 361] on input "2.16" at bounding box center [1067, 355] width 48 height 19
type input "3.00"
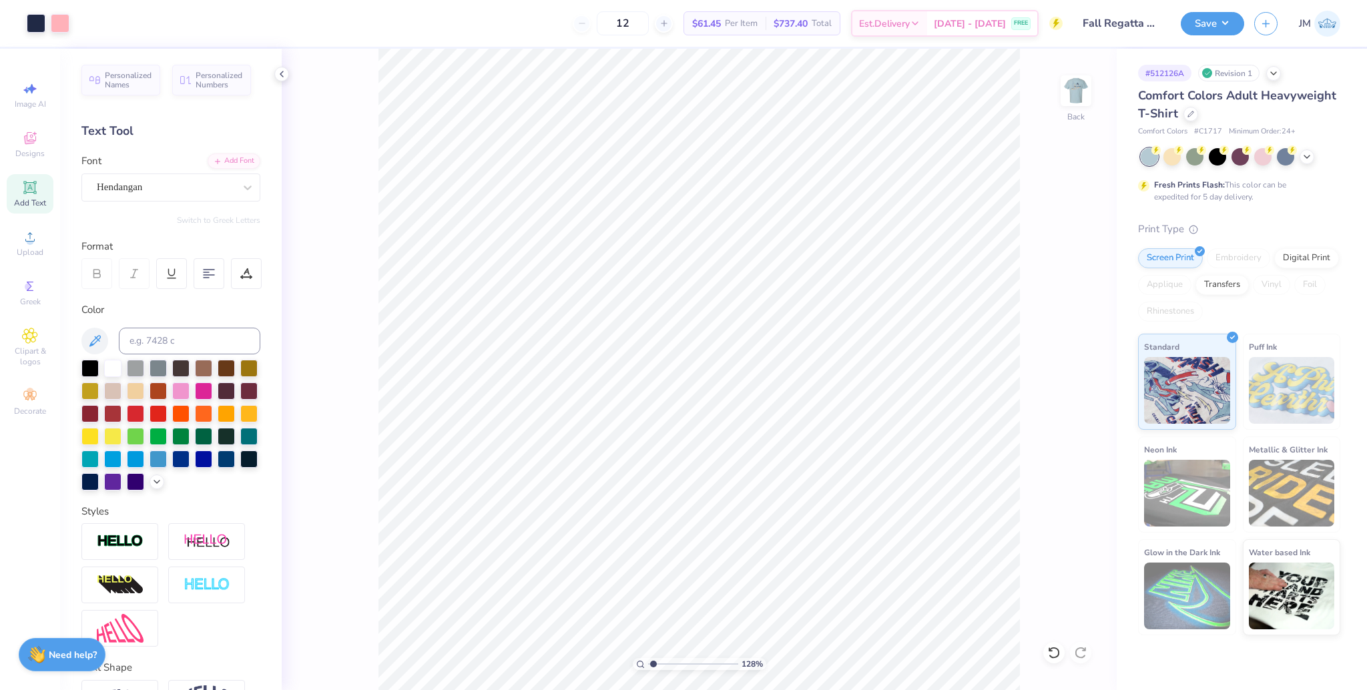
drag, startPoint x: 647, startPoint y: 668, endPoint x: 659, endPoint y: 668, distance: 12.0
click at [659, 668] on div "128 %" at bounding box center [699, 664] width 133 height 12
drag, startPoint x: 659, startPoint y: 666, endPoint x: 623, endPoint y: 658, distance: 36.3
type input "1"
click at [648, 658] on input "range" at bounding box center [693, 664] width 90 height 12
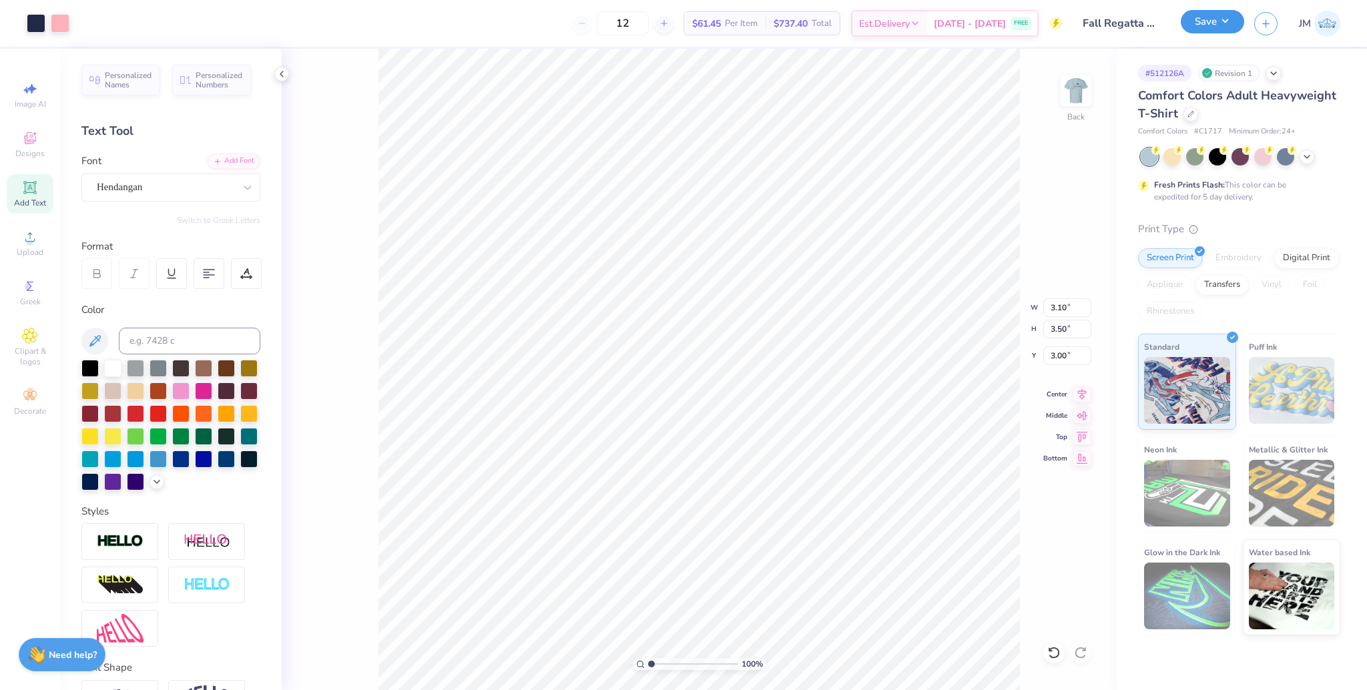
click at [1210, 26] on button "Save" at bounding box center [1212, 21] width 63 height 23
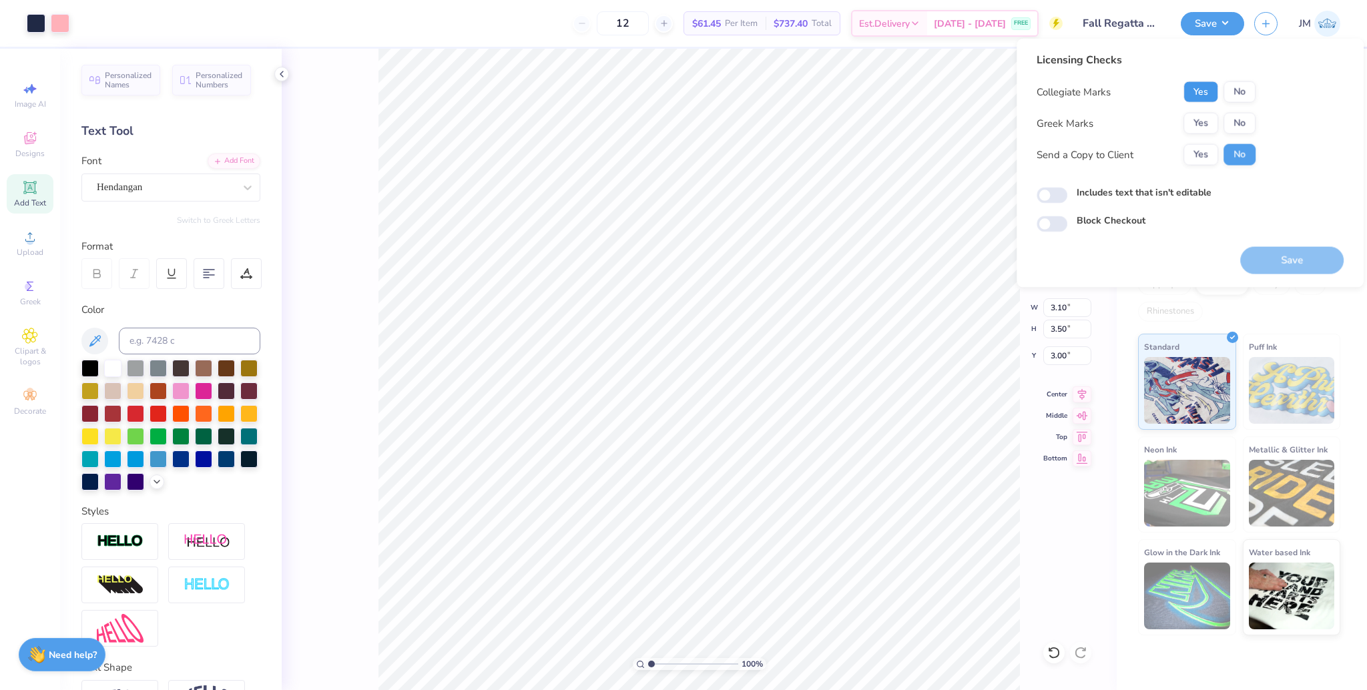
click at [1207, 88] on button "Yes" at bounding box center [1200, 91] width 35 height 21
click at [1233, 121] on button "No" at bounding box center [1239, 123] width 32 height 21
click at [1263, 260] on button "Save" at bounding box center [1291, 260] width 103 height 27
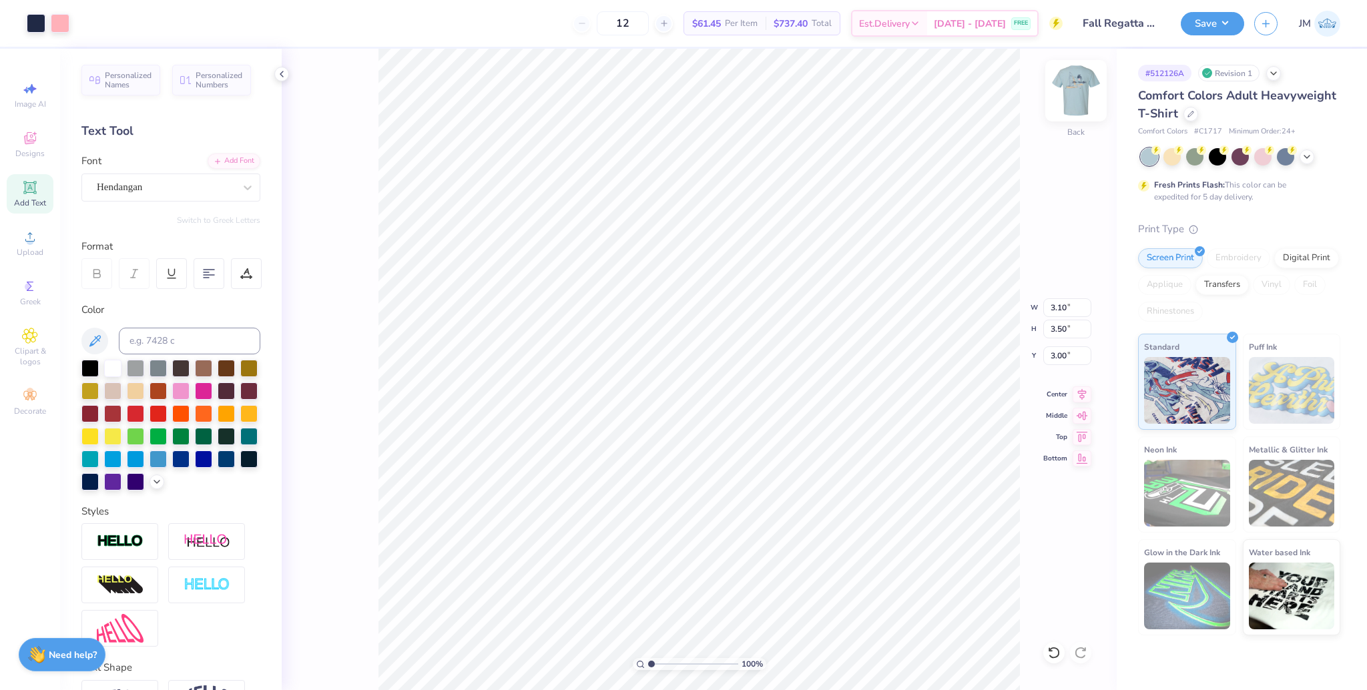
click at [1077, 104] on img at bounding box center [1075, 90] width 53 height 53
click at [1084, 388] on icon at bounding box center [1081, 392] width 19 height 16
click at [1083, 390] on icon at bounding box center [1081, 392] width 19 height 16
click at [1073, 101] on img at bounding box center [1075, 90] width 53 height 53
